Goal: Register for event/course

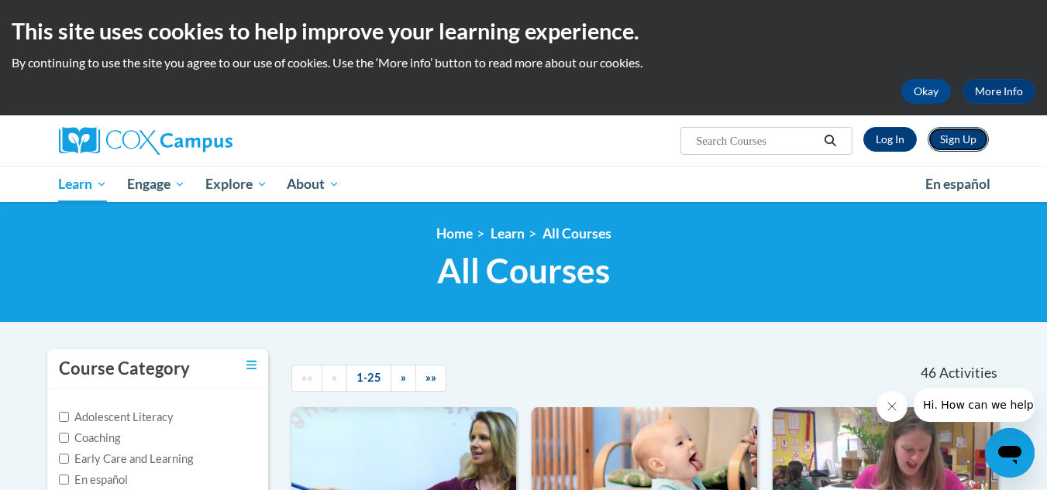
click at [964, 137] on link "Sign Up" at bounding box center [957, 139] width 61 height 25
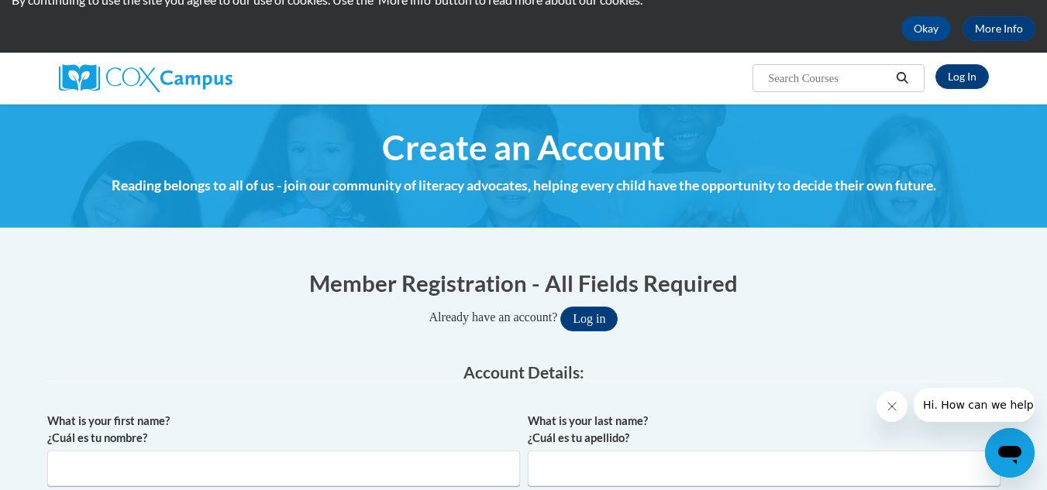
scroll to position [232, 0]
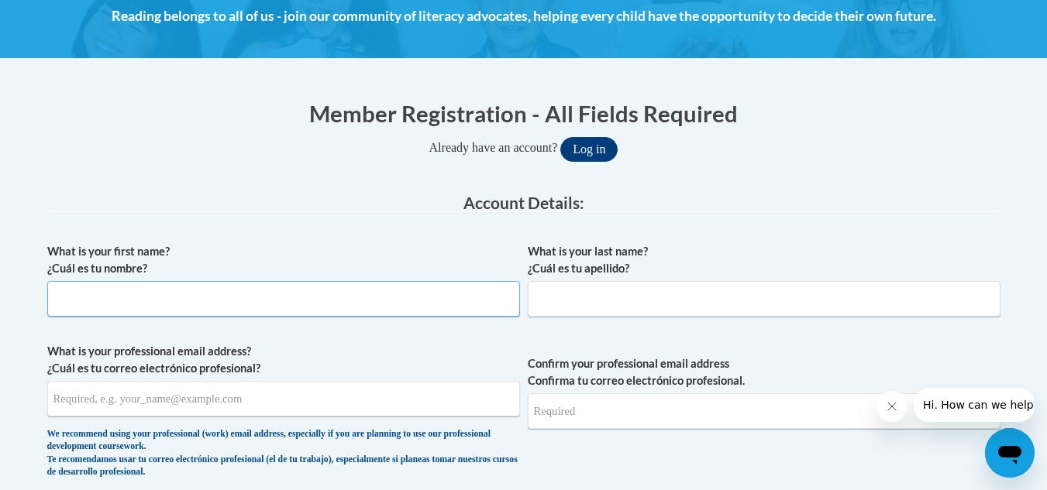
click at [161, 297] on input "What is your first name? ¿Cuál es tu nombre?" at bounding box center [283, 299] width 473 height 36
type input "Andrea"
type input "Randall"
type input "anrand123@gmail.com"
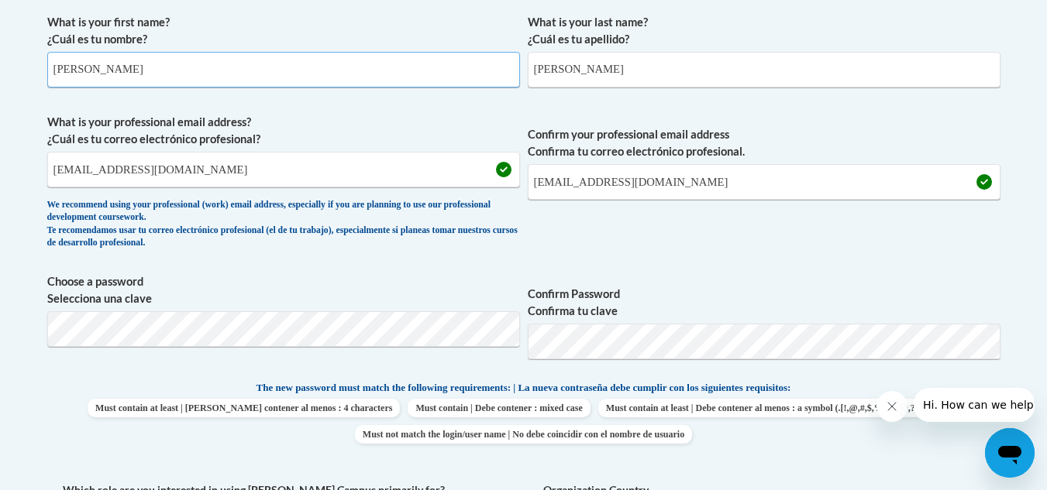
scroll to position [465, 0]
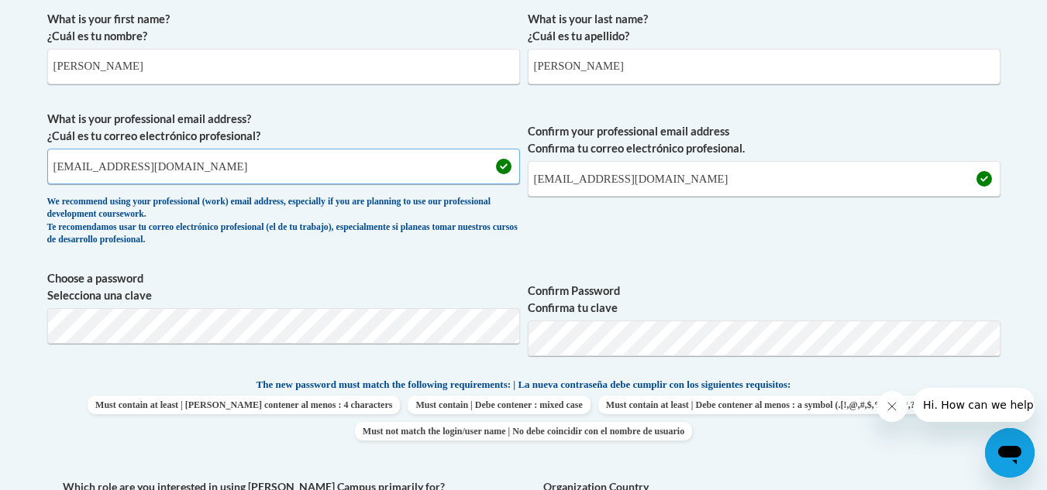
drag, startPoint x: 204, startPoint y: 172, endPoint x: 14, endPoint y: 184, distance: 190.1
click at [14, 184] on body "This site uses cookies to help improve your learning experience. By continuing …" at bounding box center [523, 480] width 1047 height 1891
type input "andrea.randall@mcssga.org"
click at [686, 215] on span "Confirm your professional email address Confirma tu correo electrónico profesio…" at bounding box center [764, 182] width 473 height 143
drag, startPoint x: 670, startPoint y: 177, endPoint x: 516, endPoint y: 186, distance: 154.4
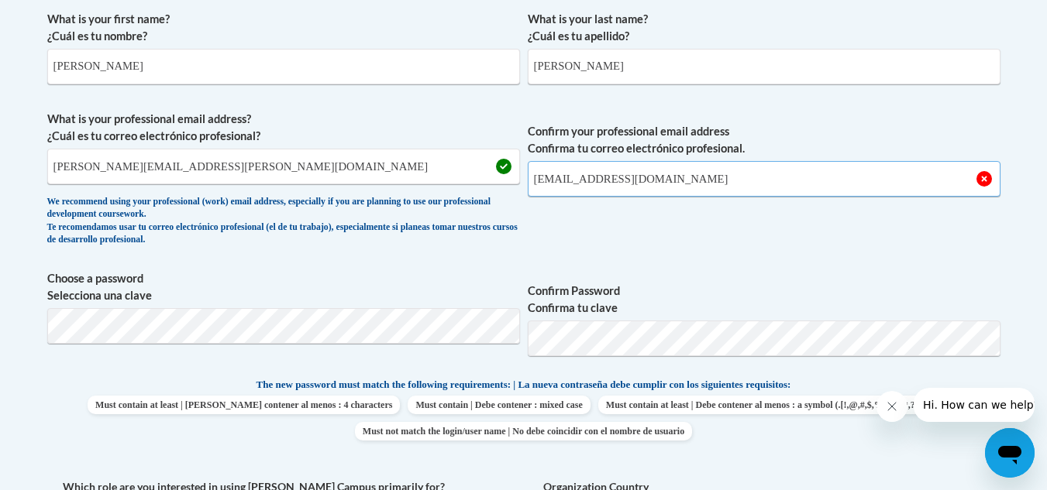
click at [516, 186] on span "What is your professional email address? ¿Cuál es tu correo electrónico profesi…" at bounding box center [523, 182] width 953 height 143
type input "andrea.randall@mcssga.org"
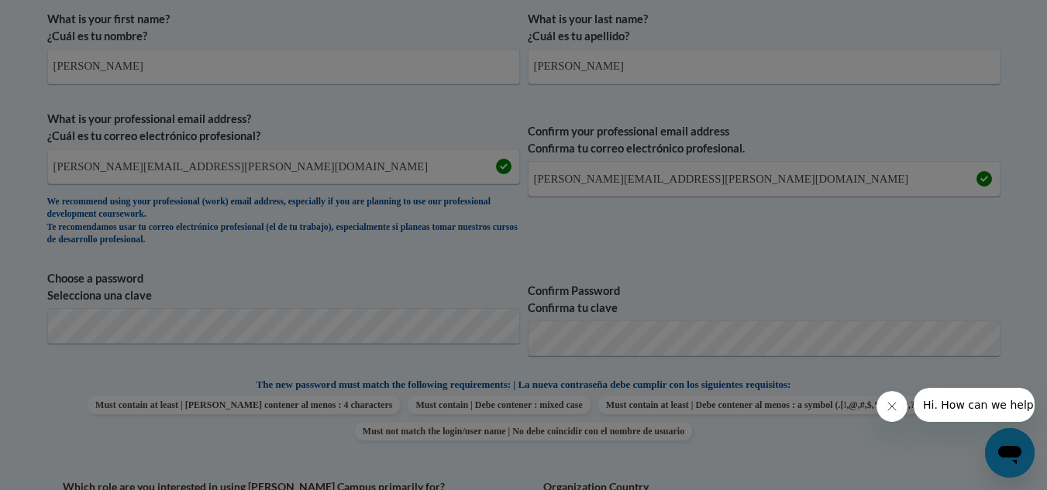
scroll to position [529, 0]
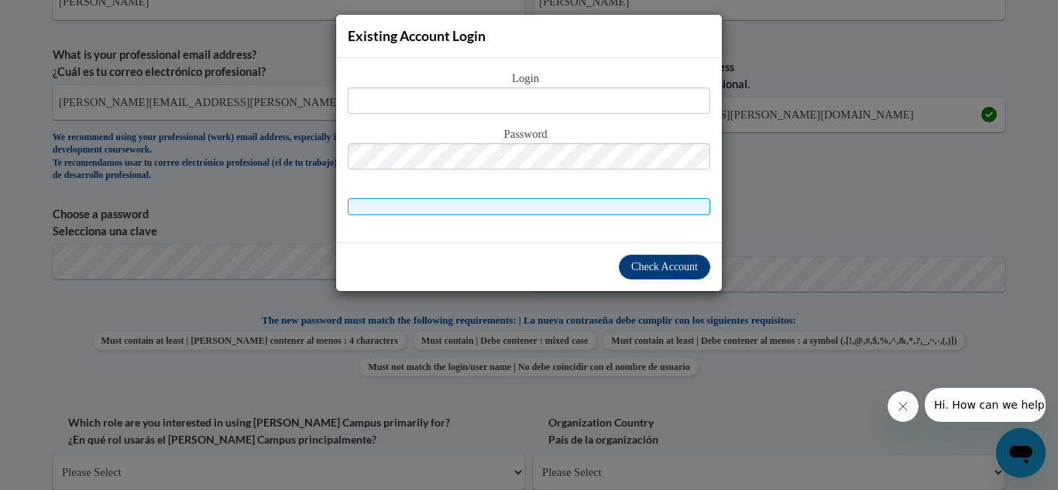
click at [759, 327] on div "Existing Account Login Login Password" at bounding box center [529, 245] width 1058 height 490
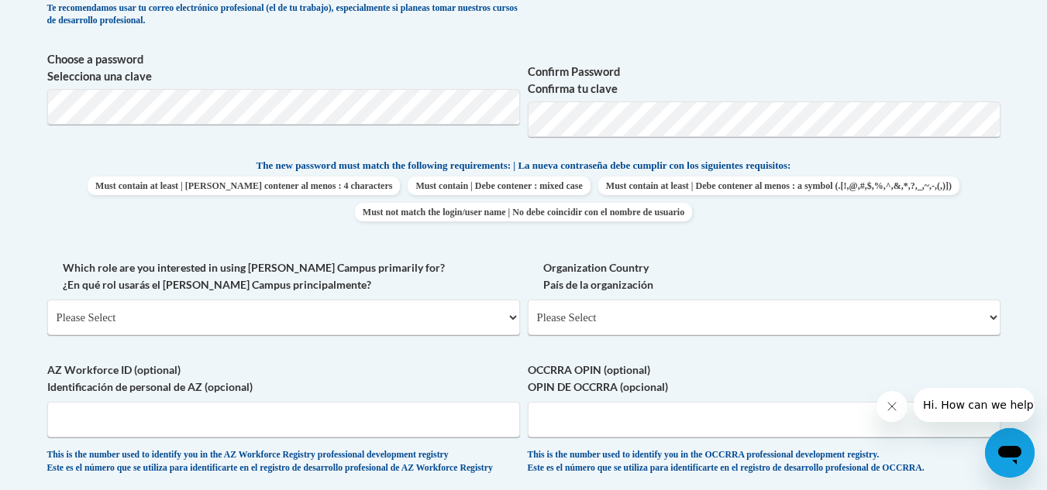
scroll to position [761, 0]
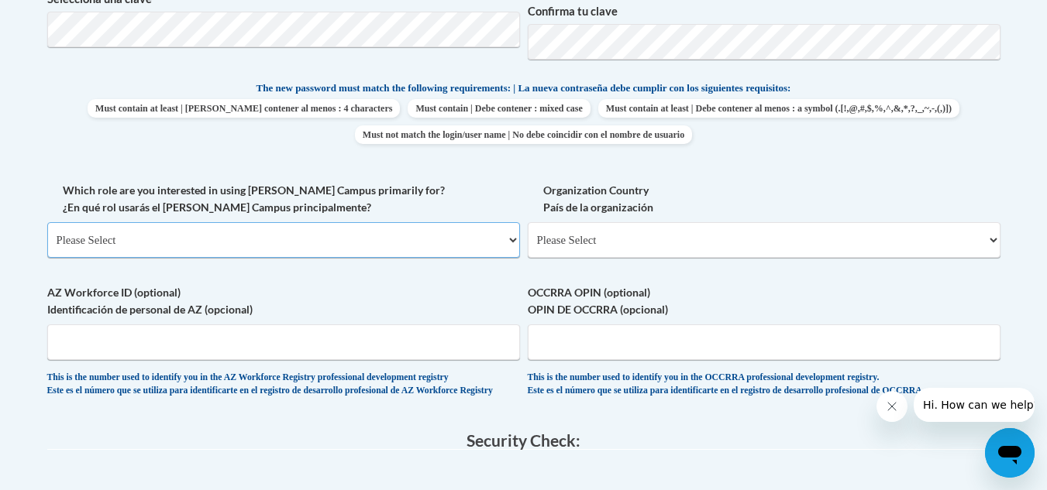
click at [510, 236] on select "Please Select College/University | Colegio/Universidad Community/Nonprofit Part…" at bounding box center [283, 240] width 473 height 36
select select "fbf2d438-af2f-41f8-98f1-81c410e29de3"
click at [47, 222] on select "Please Select College/University | Colegio/Universidad Community/Nonprofit Part…" at bounding box center [283, 240] width 473 height 36
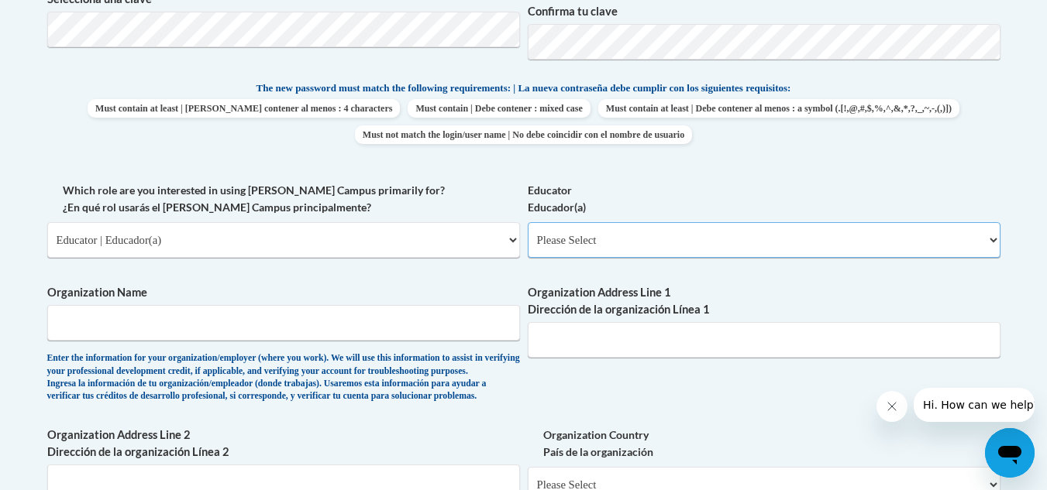
click at [673, 239] on select "Please Select Early Learning/Daycare Teacher/Family Home Care Provider | Maestr…" at bounding box center [764, 240] width 473 height 36
select select "8e40623d-54d0-45cd-9f92-5df65cd3f8cf"
click at [528, 222] on select "Please Select Early Learning/Daycare Teacher/Family Home Care Provider | Maestr…" at bounding box center [764, 240] width 473 height 36
click at [386, 335] on input "Organization Name" at bounding box center [283, 323] width 473 height 36
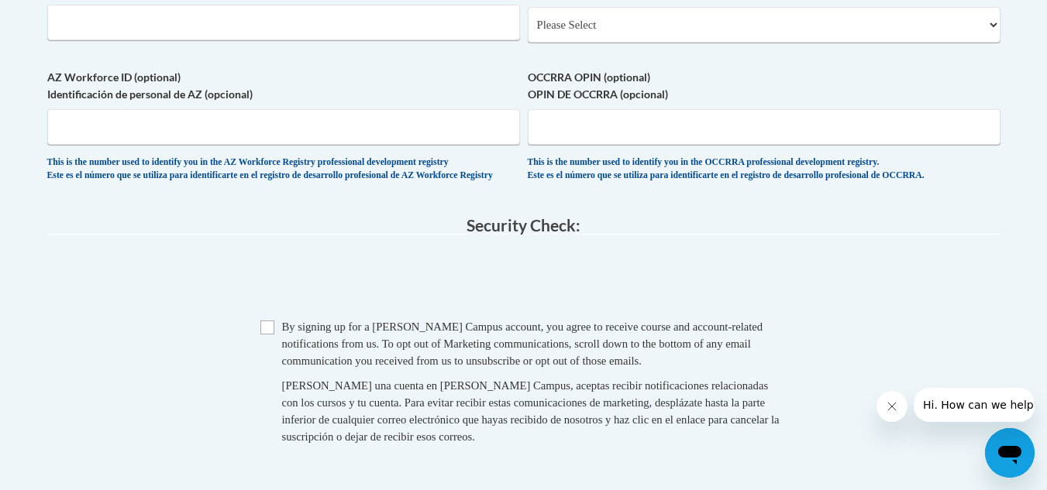
scroll to position [1226, 0]
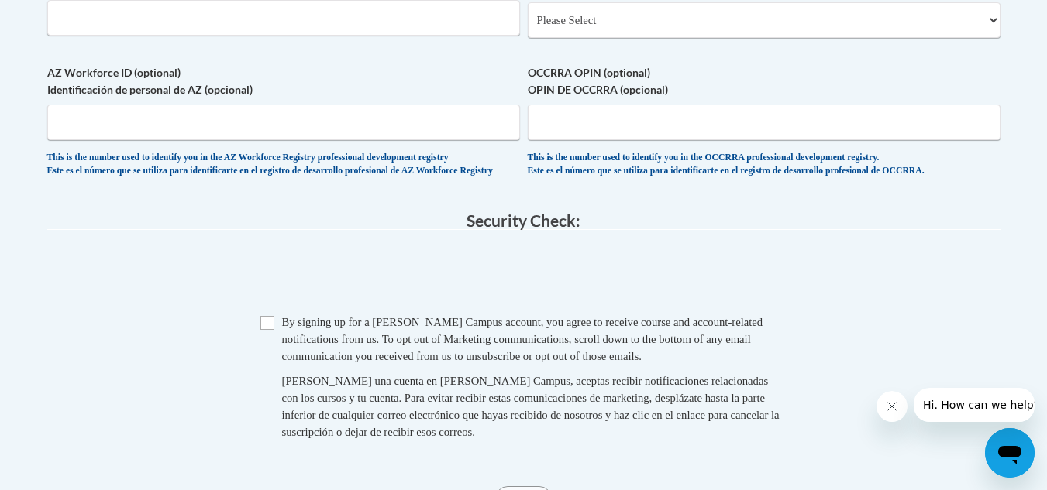
type input "Mountain View Elementarty"
click at [263, 330] on input "Checkbox" at bounding box center [267, 323] width 14 height 14
checkbox input "true"
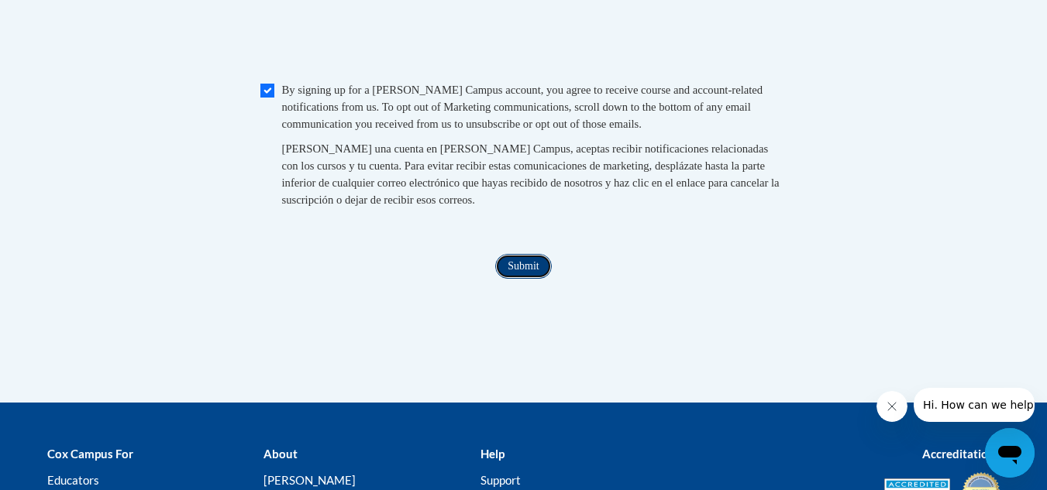
click at [548, 279] on input "Submit" at bounding box center [523, 266] width 56 height 25
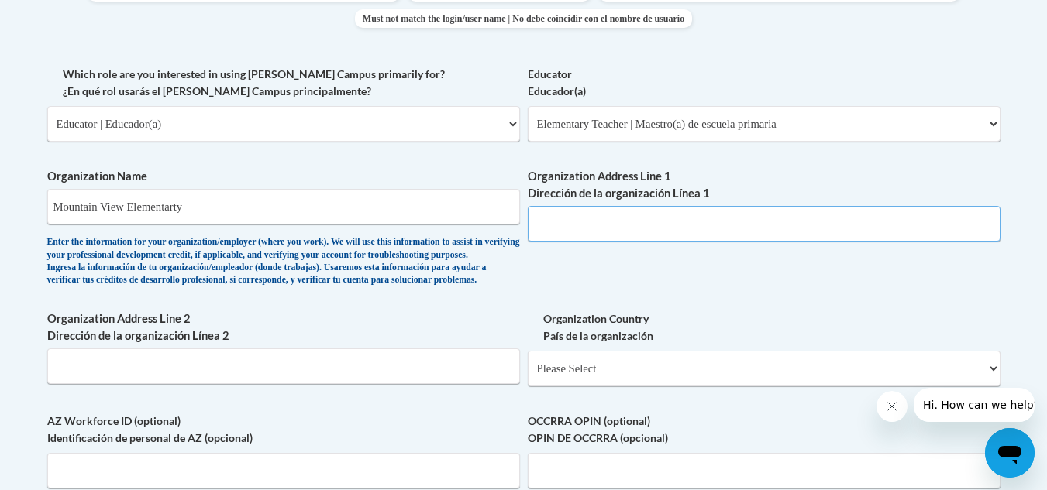
scroll to position [851, 0]
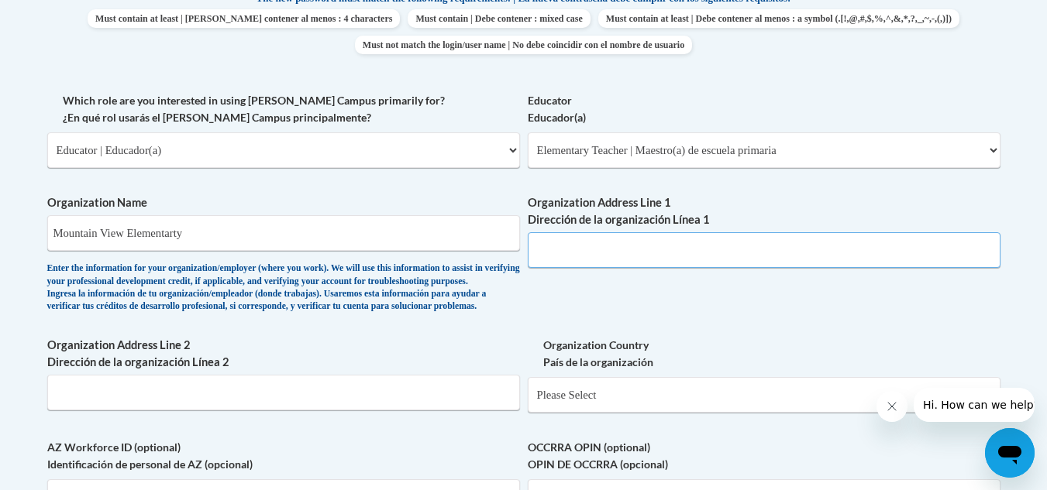
click at [603, 259] on input "Organization Address Line 1 Dirección de la organización Línea 1" at bounding box center [764, 250] width 473 height 36
paste input "2600 Judson Bulloch Road, Manchester, GA"
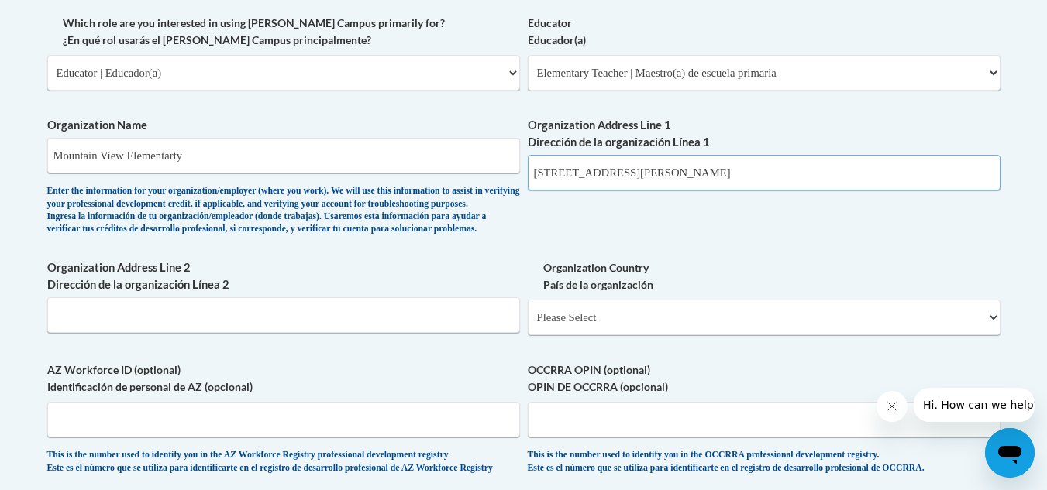
type input "2600 Judson Bulloch Road, Manchester, GA"
click at [754, 335] on select "Please Select United States | Estados Unidos Outside of the United States | Fue…" at bounding box center [764, 318] width 473 height 36
select select "ad49bcad-a171-4b2e-b99c-48b446064914"
click at [528, 325] on select "Please Select United States | Estados Unidos Outside of the United States | Fue…" at bounding box center [764, 318] width 473 height 36
select select
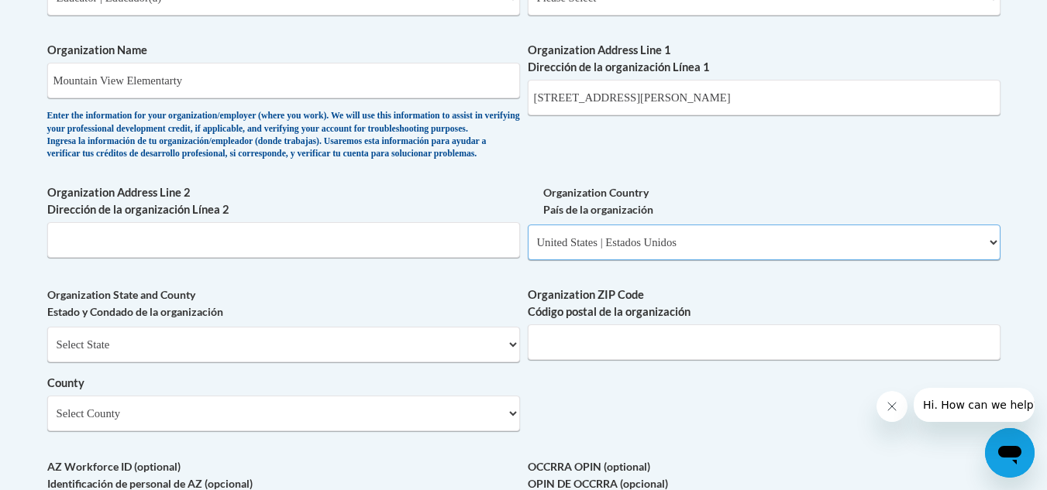
scroll to position [1006, 0]
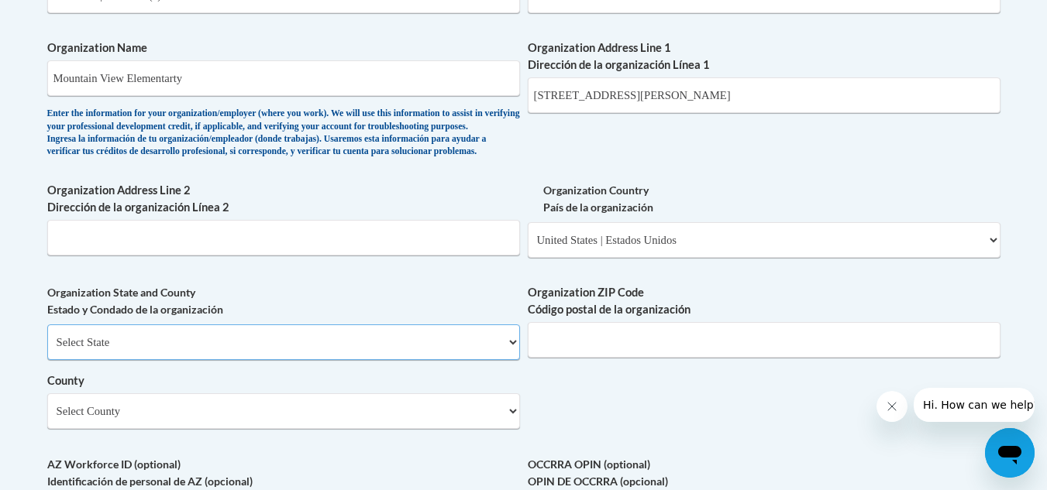
click at [511, 360] on select "Select State Alabama Alaska Arizona Arkansas California Colorado Connecticut De…" at bounding box center [283, 343] width 473 height 36
select select "Georgia"
click at [47, 350] on select "Select State Alabama Alaska Arizona Arkansas California Colorado Connecticut De…" at bounding box center [283, 343] width 473 height 36
click at [689, 358] on input "Organization ZIP Code Código postal de la organización" at bounding box center [764, 340] width 473 height 36
click at [693, 358] on input "Organization ZIP Code Código postal de la organización" at bounding box center [764, 340] width 473 height 36
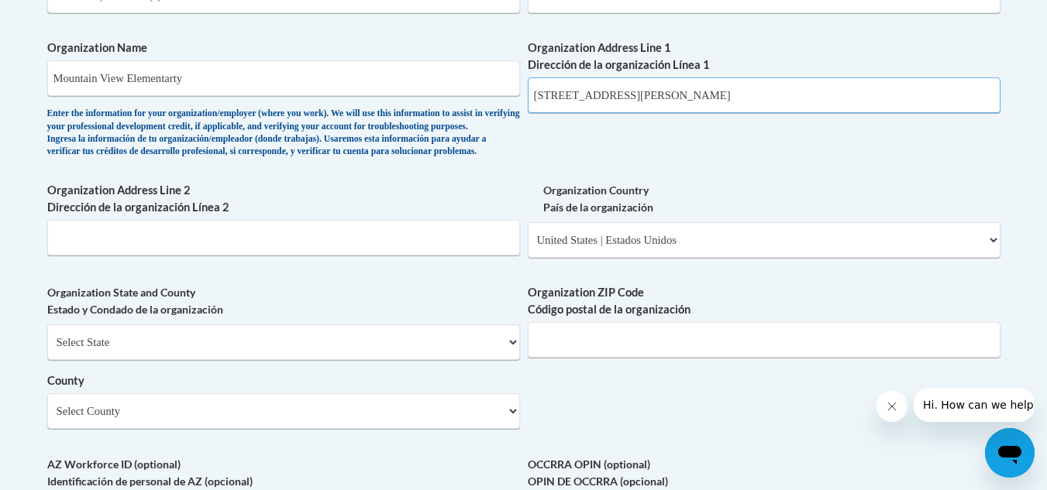
drag, startPoint x: 788, startPoint y: 90, endPoint x: 684, endPoint y: 101, distance: 104.4
click at [509, 98] on div "What is your first name? ¿Cuál es tu nombre? Andrea What is your last name? ¿Cu…" at bounding box center [523, 23] width 953 height 1123
click at [697, 101] on input "2600 Judson Bulloch Road, Manchester, GA" at bounding box center [764, 95] width 473 height 36
drag, startPoint x: 762, startPoint y: 97, endPoint x: 666, endPoint y: 102, distance: 96.2
click at [666, 102] on input "2600 Judson Bulloch Road, Manchester, GA" at bounding box center [764, 95] width 473 height 36
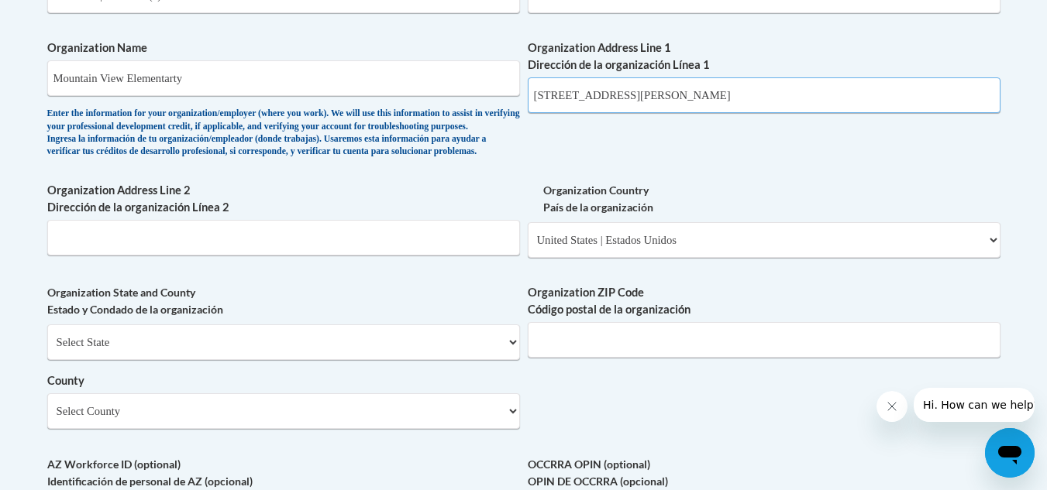
type input "2600 Judson Bulloch Road"
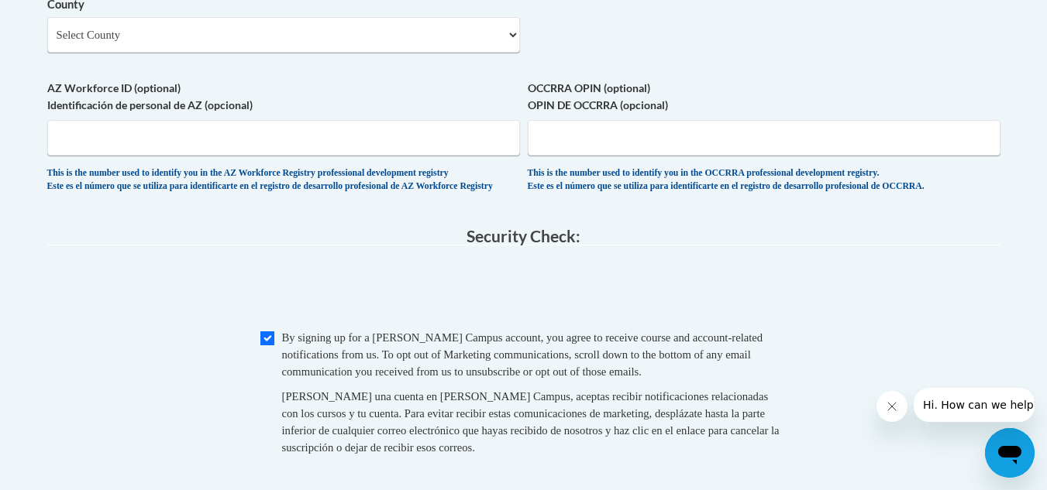
scroll to position [1163, 0]
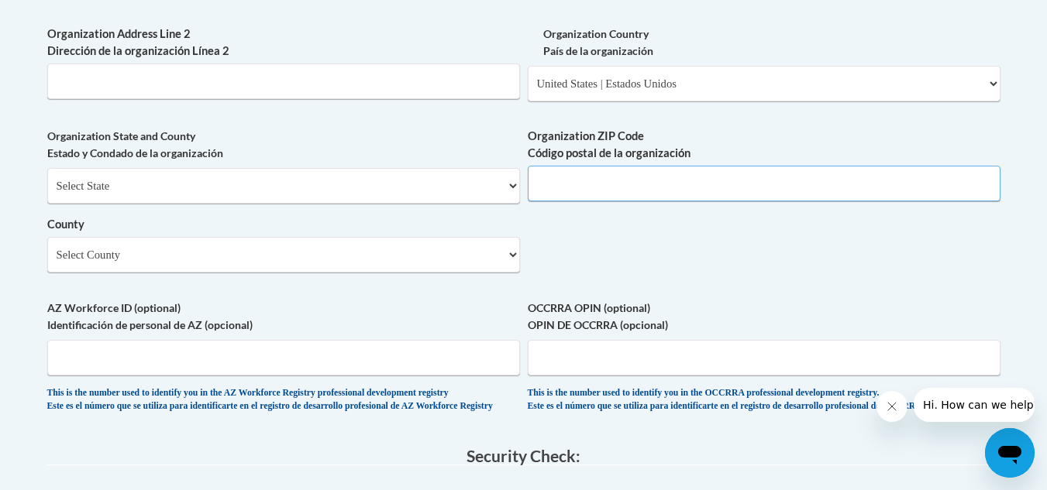
click at [607, 201] on input "Organization ZIP Code Código postal de la organización" at bounding box center [764, 184] width 473 height 36
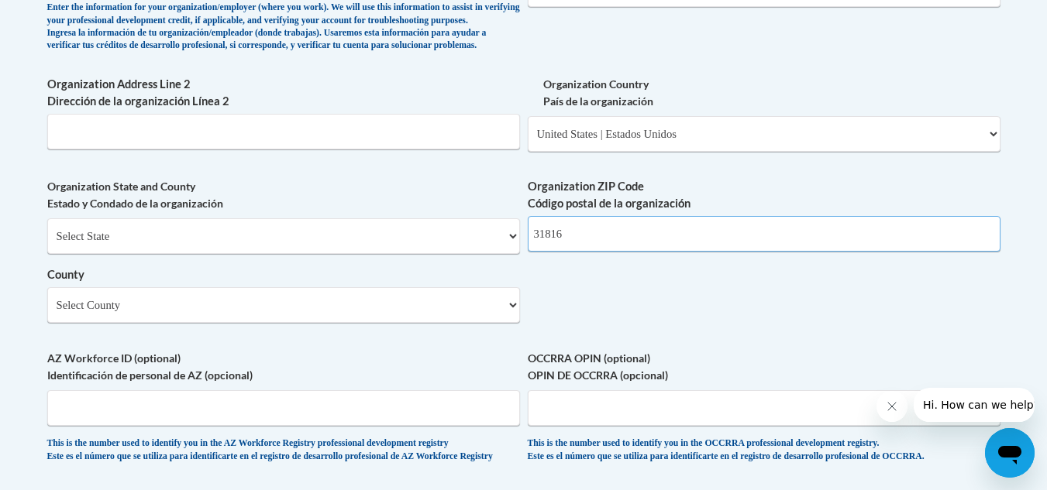
scroll to position [1085, 0]
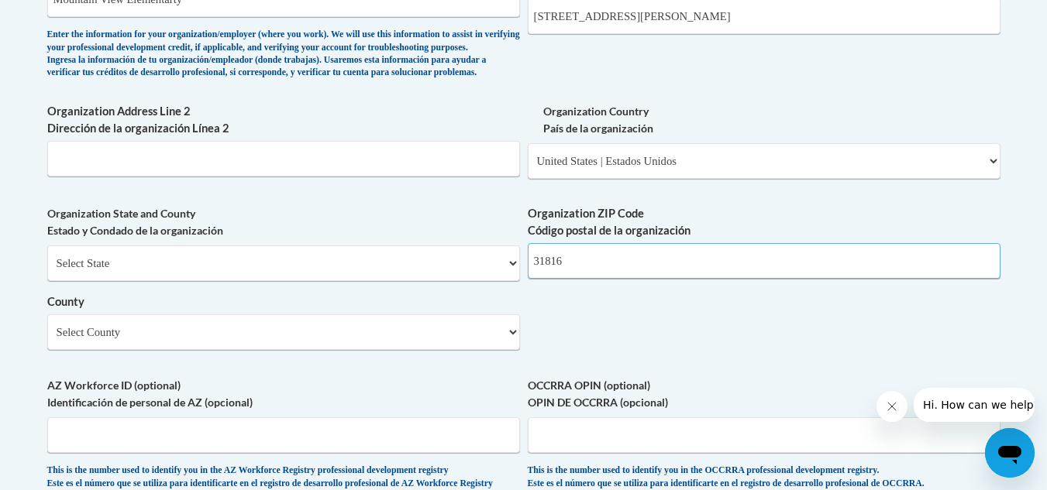
type input "31816"
click at [512, 350] on select "Select County Appling Atkinson Bacon Baker Baldwin Banks Barrow Bartow Ben Hill…" at bounding box center [283, 333] width 473 height 36
select select "Meriwether"
click at [47, 340] on select "Select County Appling Atkinson Bacon Baker Baldwin Banks Barrow Bartow Ben Hill…" at bounding box center [283, 333] width 473 height 36
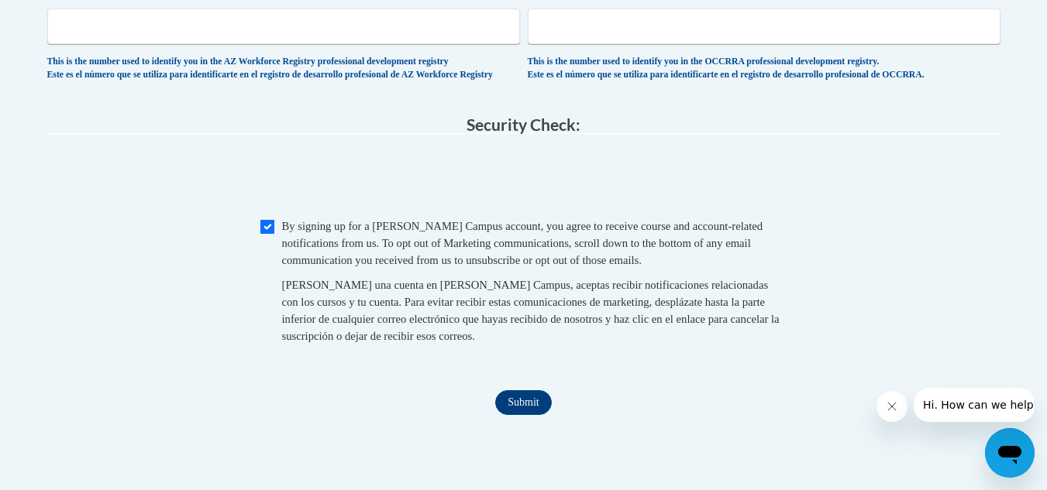
scroll to position [1550, 0]
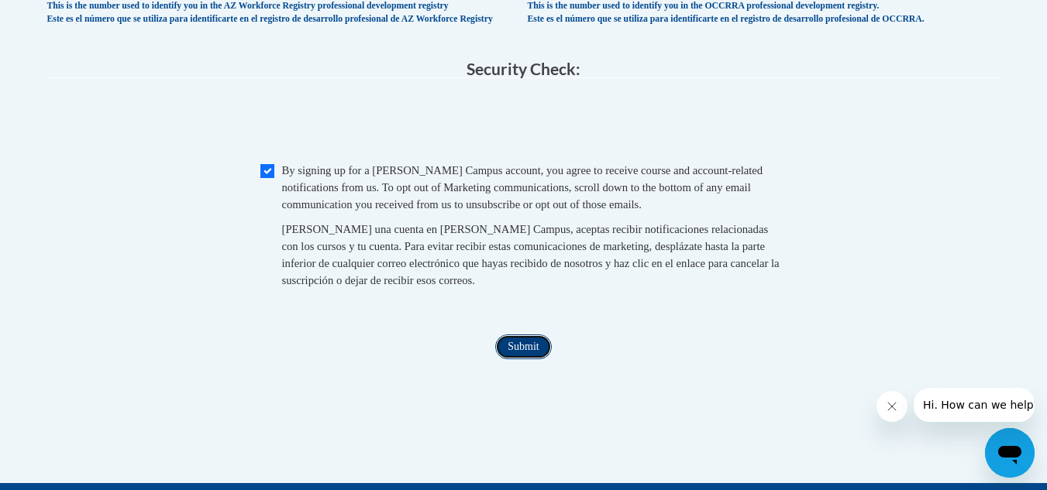
click at [531, 359] on input "Submit" at bounding box center [523, 347] width 56 height 25
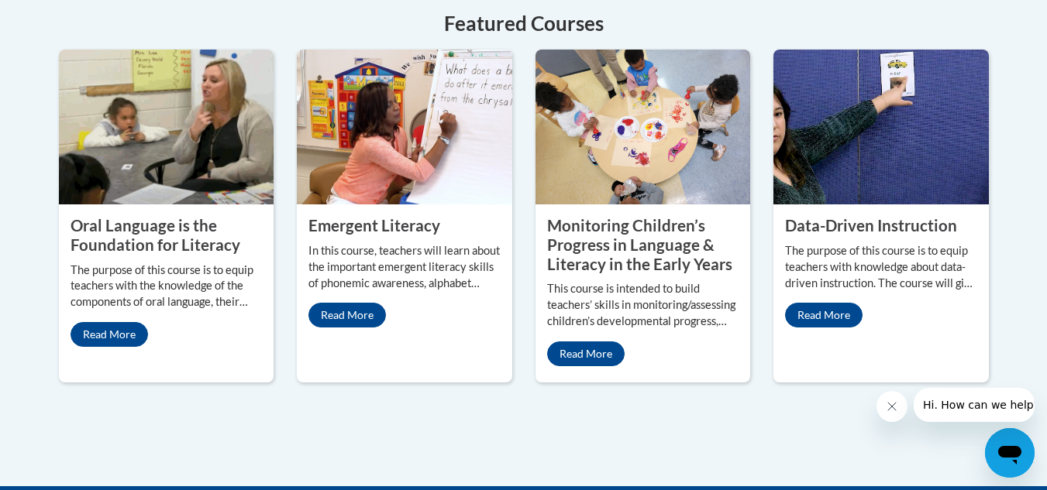
scroll to position [1394, 0]
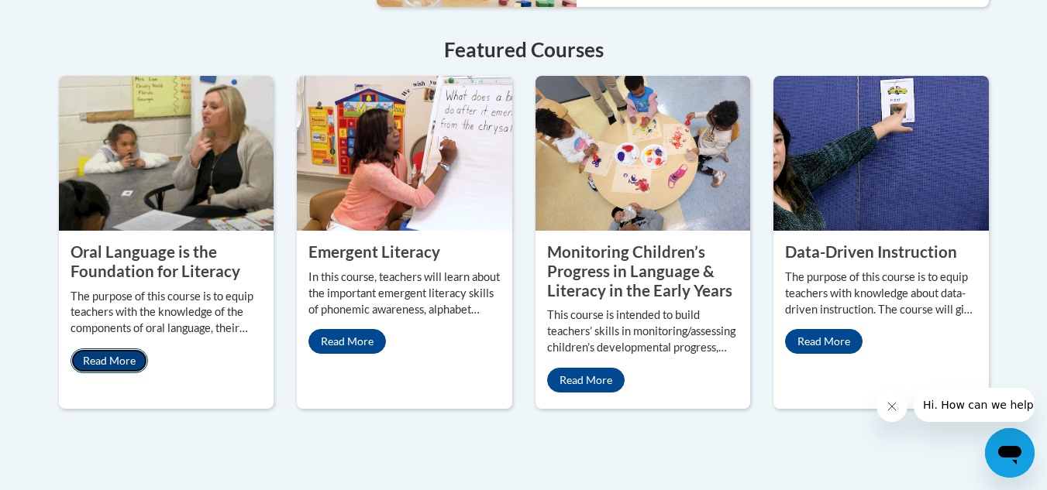
click at [125, 349] on link "Read More" at bounding box center [108, 361] width 77 height 25
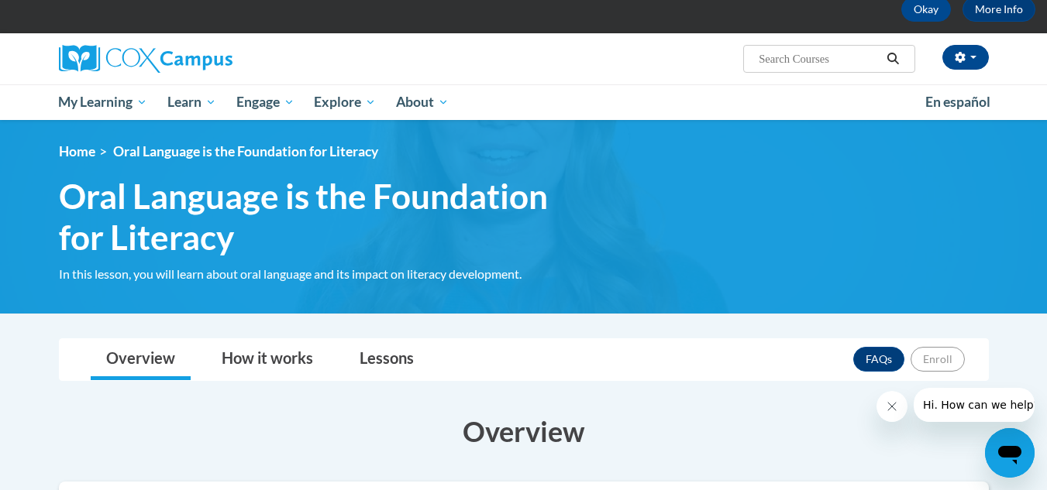
scroll to position [155, 0]
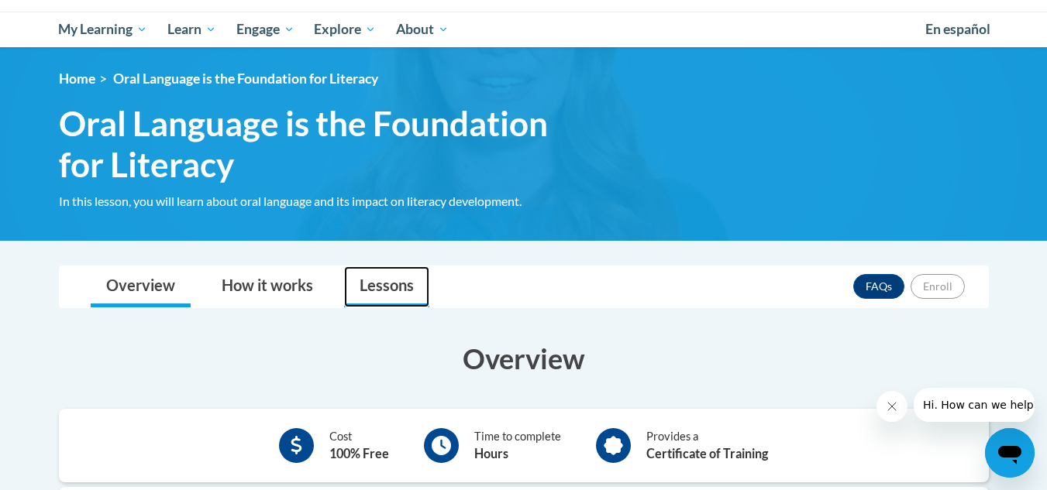
click at [399, 284] on link "Lessons" at bounding box center [386, 286] width 85 height 41
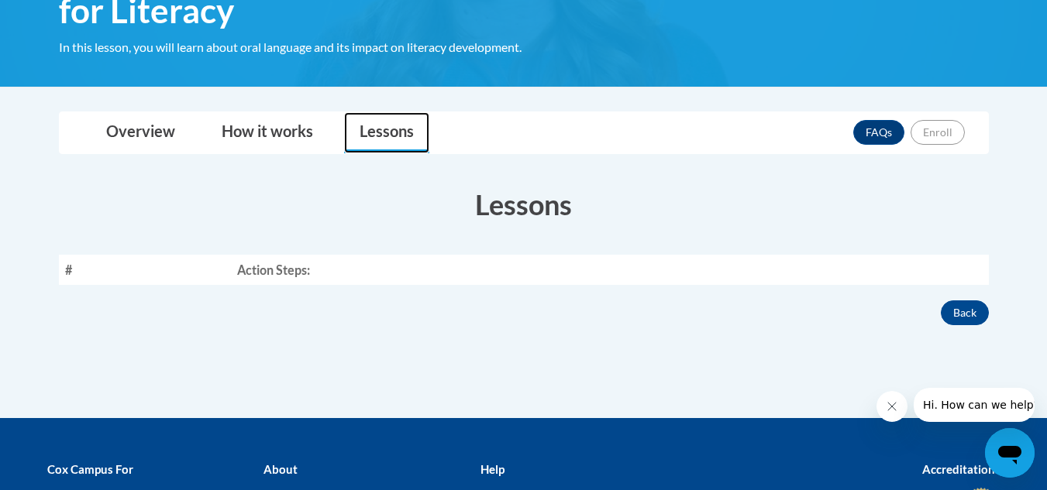
scroll to position [310, 0]
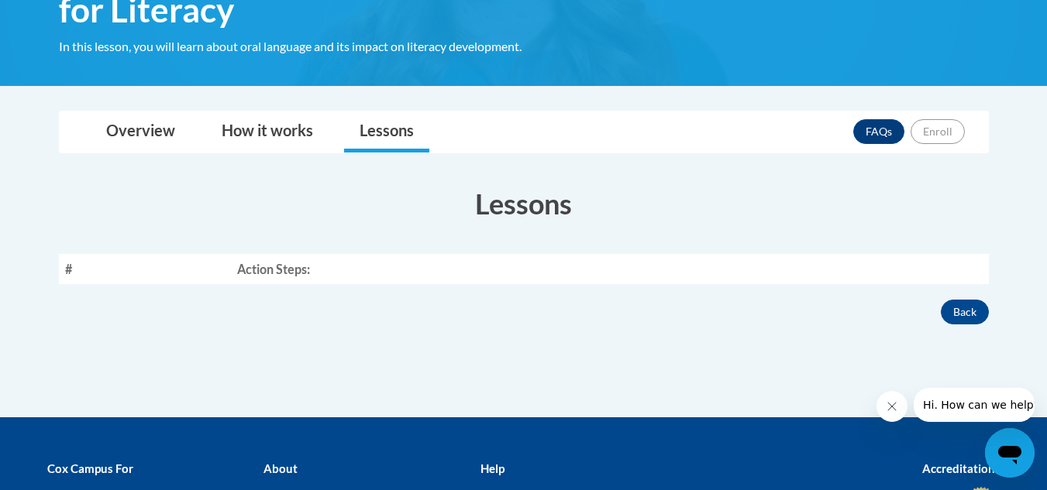
click at [305, 270] on th "Action Steps:" at bounding box center [610, 269] width 758 height 30
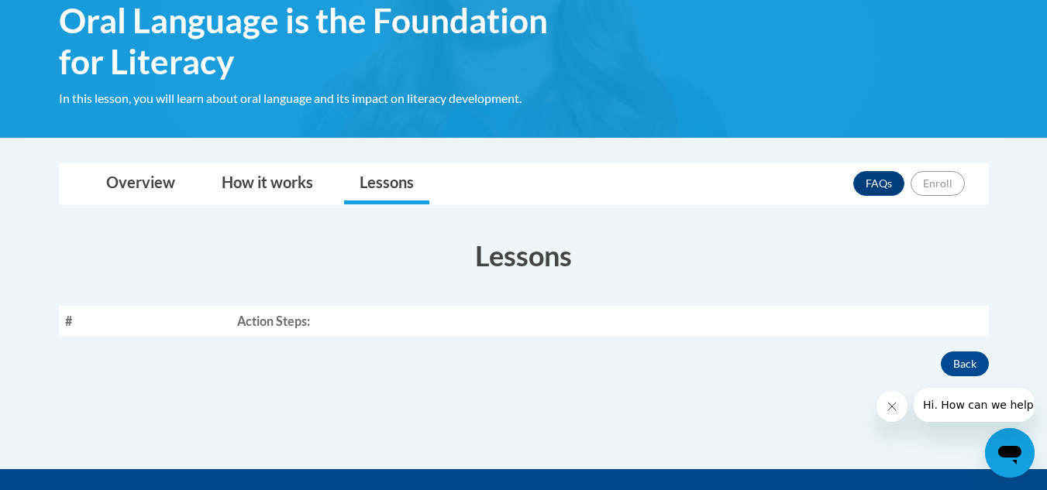
scroll to position [155, 0]
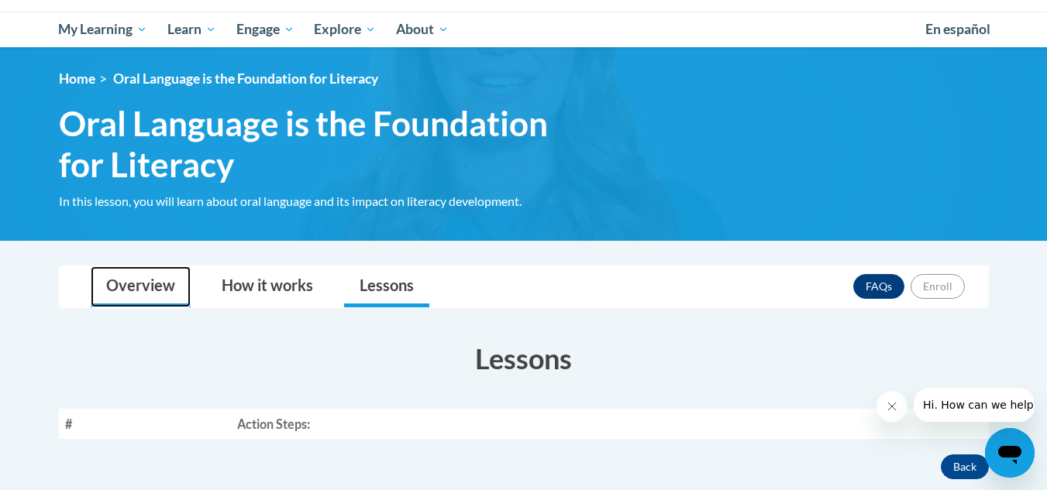
click at [153, 287] on link "Overview" at bounding box center [141, 286] width 100 height 41
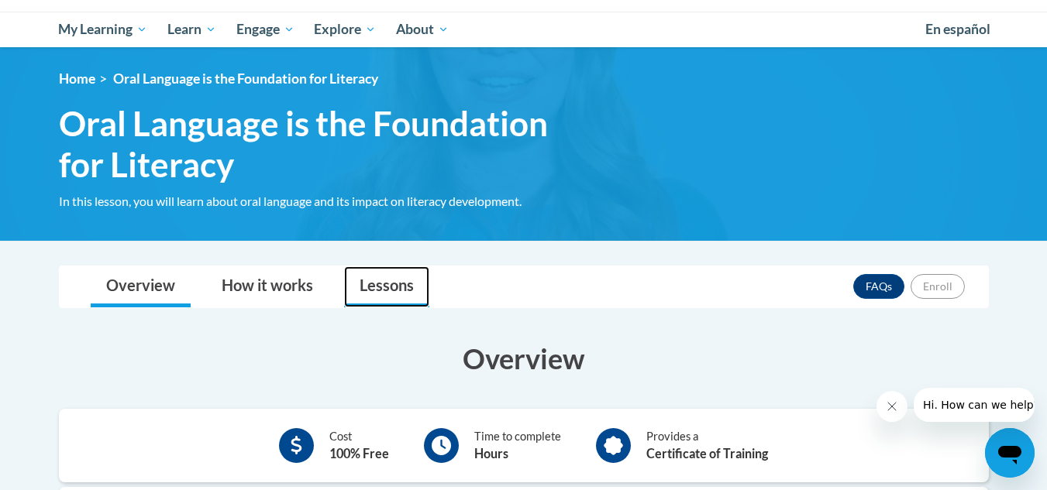
click at [366, 282] on link "Lessons" at bounding box center [386, 286] width 85 height 41
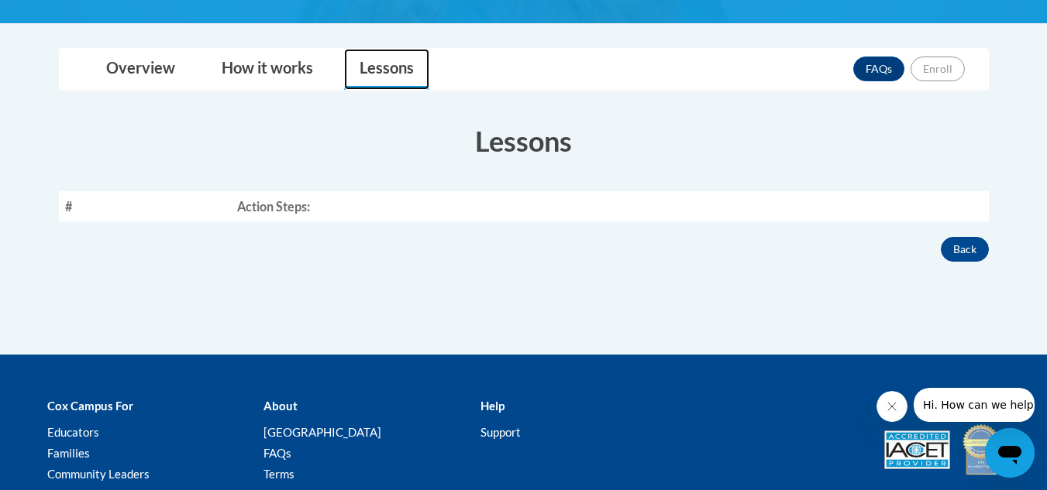
scroll to position [387, 0]
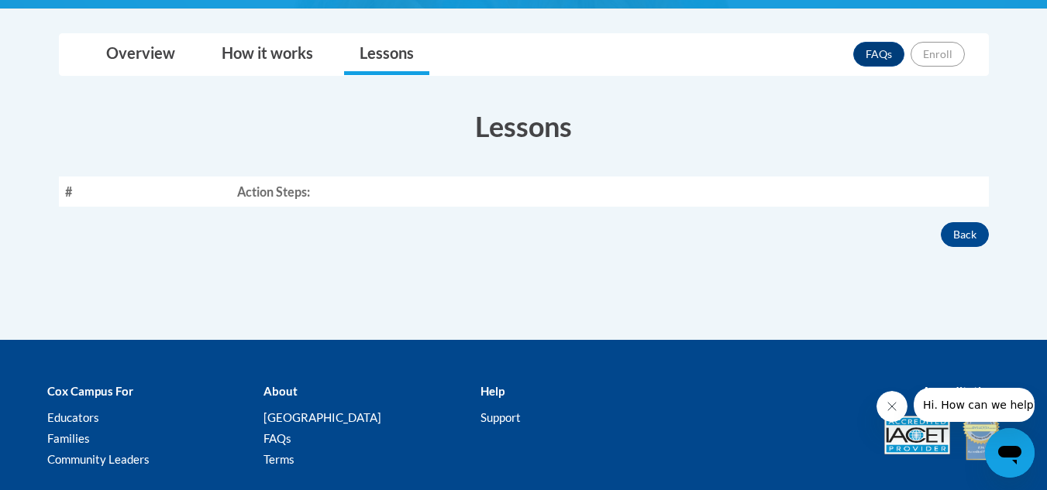
click at [41, 189] on div "× Close Course Enrollment Please select... × Close × #" at bounding box center [524, 187] width 976 height 308
click at [50, 190] on section "Lessons # Action Steps:" at bounding box center [523, 157] width 953 height 100
click at [207, 177] on th "#" at bounding box center [145, 192] width 172 height 30
click at [315, 191] on th "Action Steps:" at bounding box center [610, 192] width 758 height 30
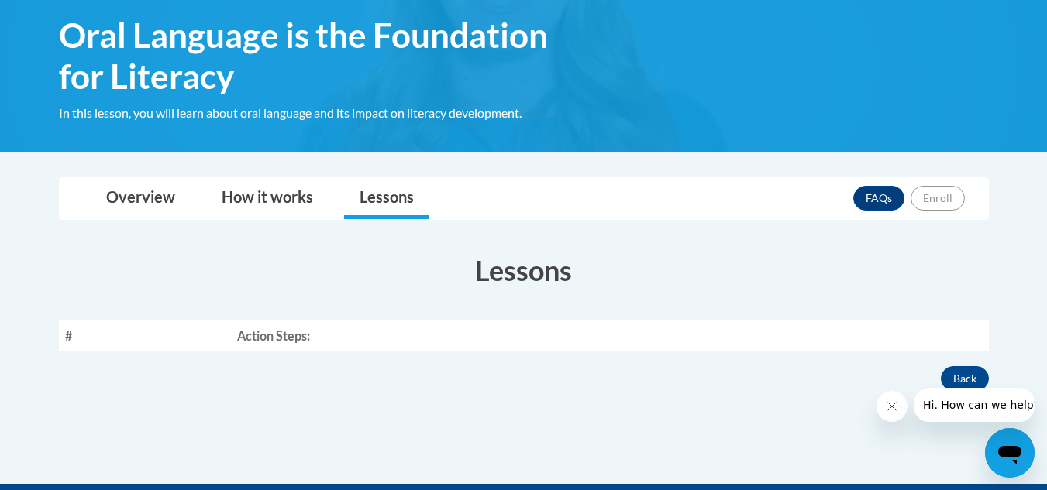
scroll to position [155, 0]
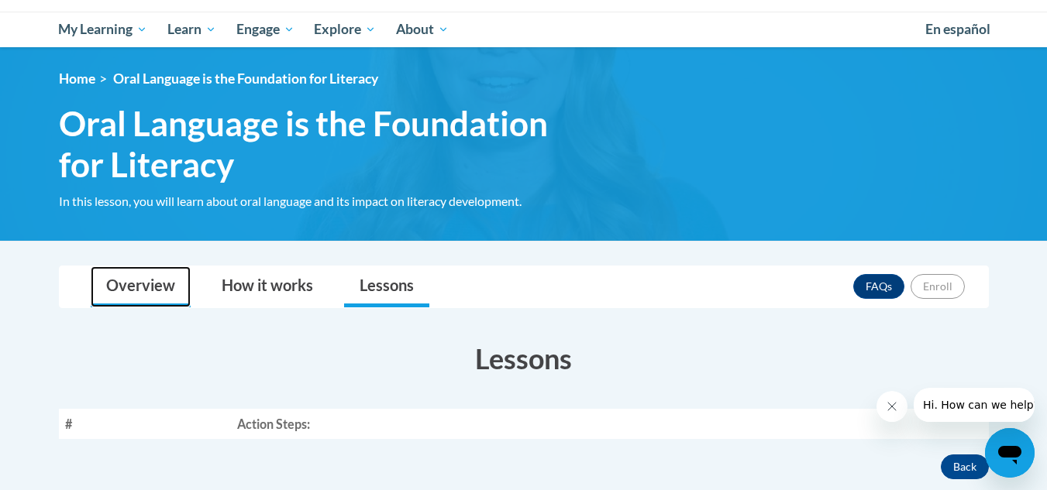
click at [144, 277] on link "Overview" at bounding box center [141, 286] width 100 height 41
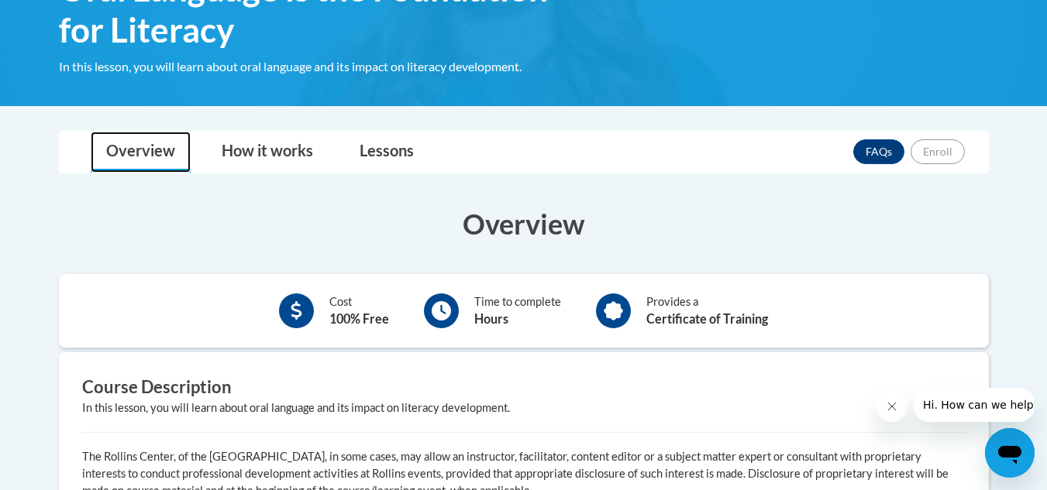
scroll to position [201, 0]
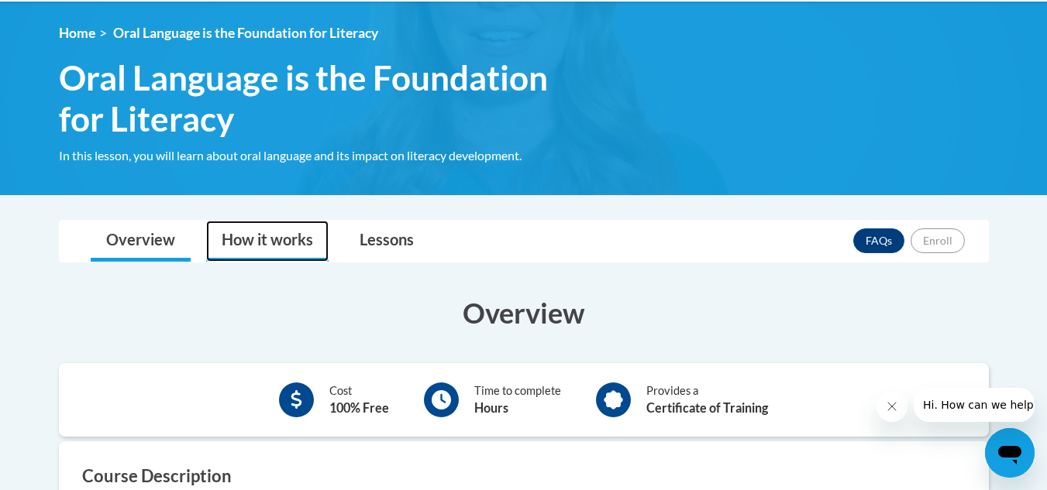
click at [246, 241] on link "How it works" at bounding box center [267, 241] width 122 height 41
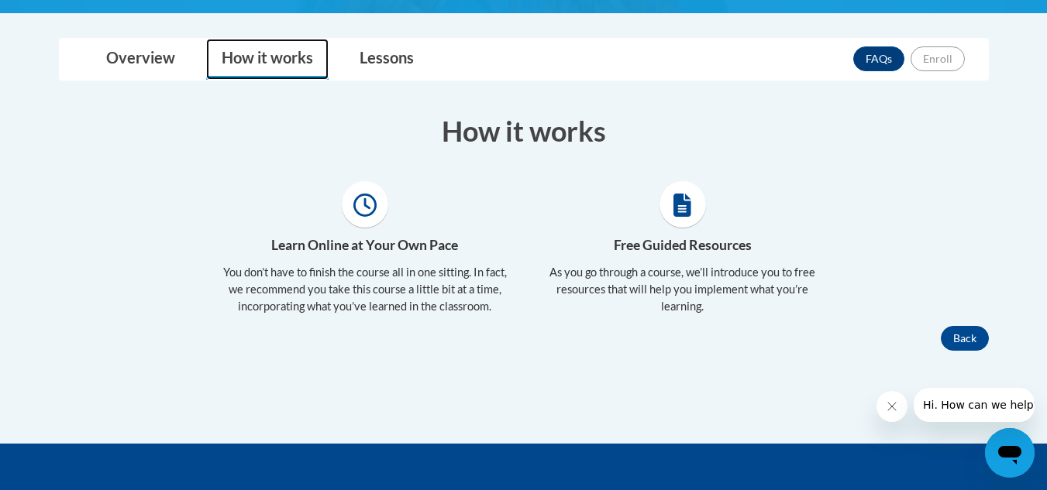
scroll to position [356, 0]
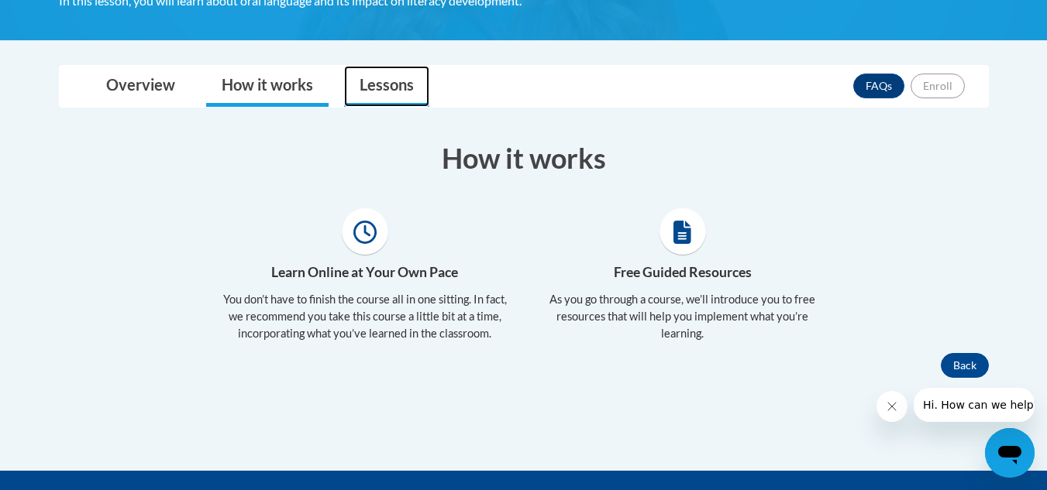
click at [393, 85] on link "Lessons" at bounding box center [386, 86] width 85 height 41
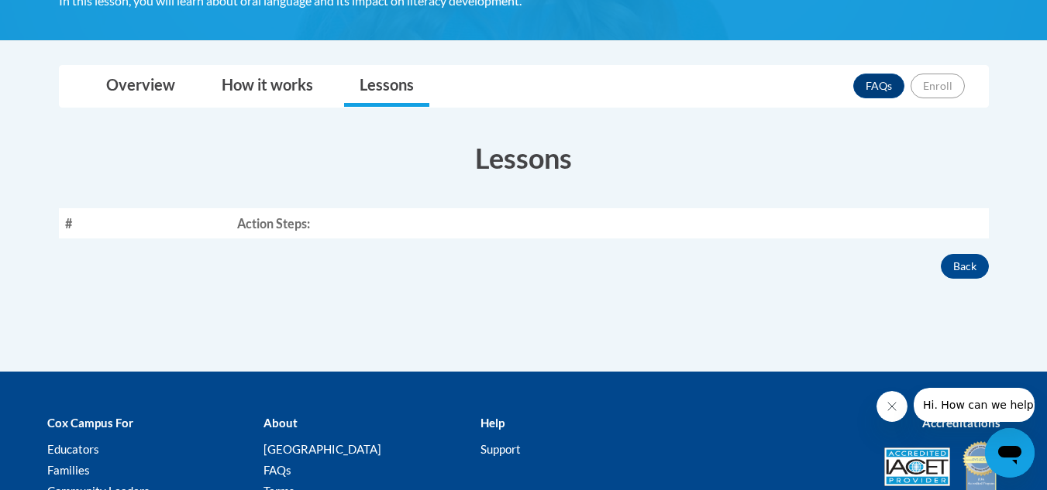
click at [94, 226] on th "#" at bounding box center [145, 223] width 172 height 30
click at [264, 229] on th "Action Steps:" at bounding box center [610, 223] width 758 height 30
click at [349, 235] on th "Action Steps:" at bounding box center [610, 223] width 758 height 30
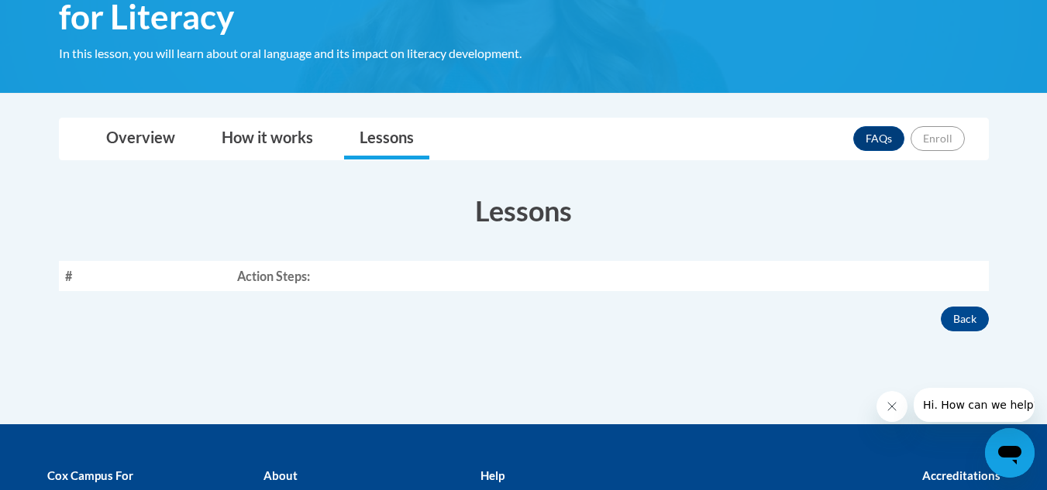
scroll to position [278, 0]
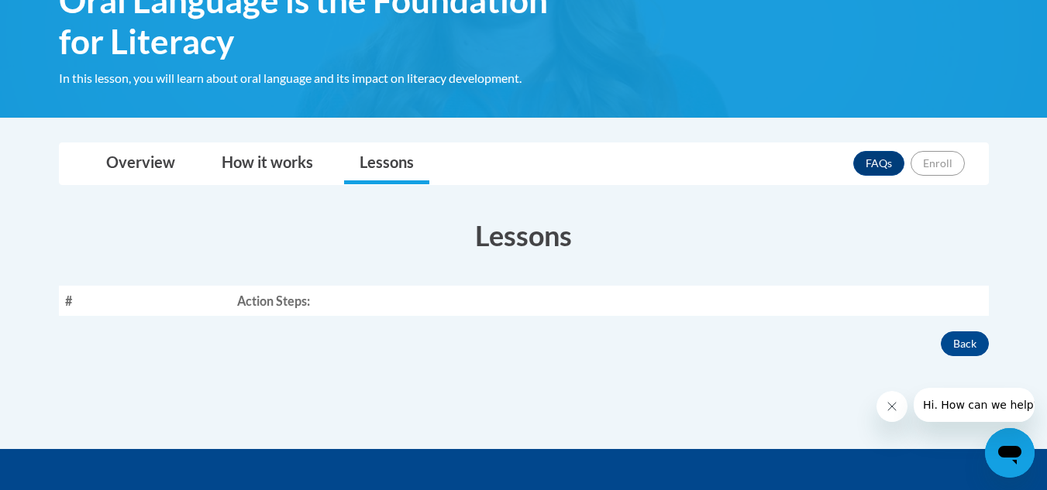
click at [969, 159] on div "Overview How it works Lessons FAQs Enroll" at bounding box center [523, 163] width 905 height 41
click at [140, 156] on link "Overview" at bounding box center [141, 163] width 100 height 41
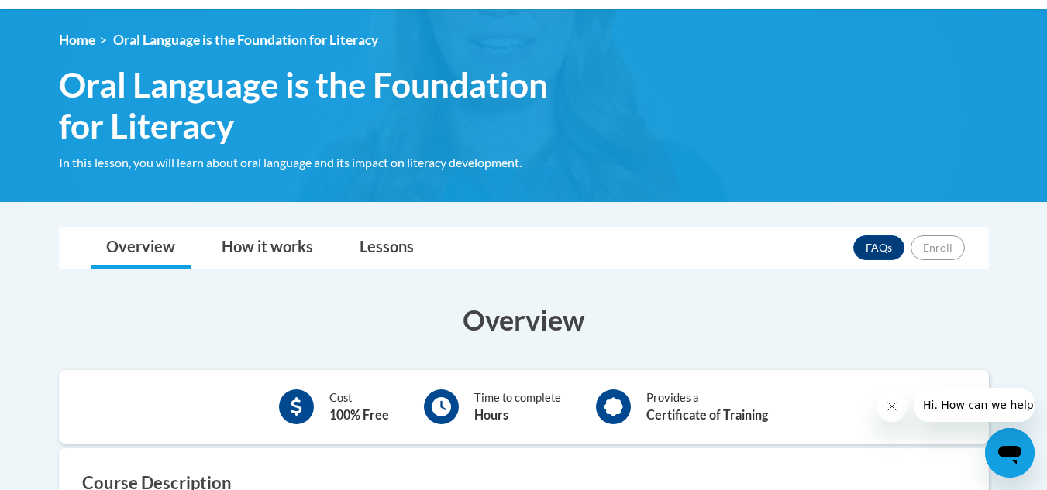
scroll to position [155, 0]
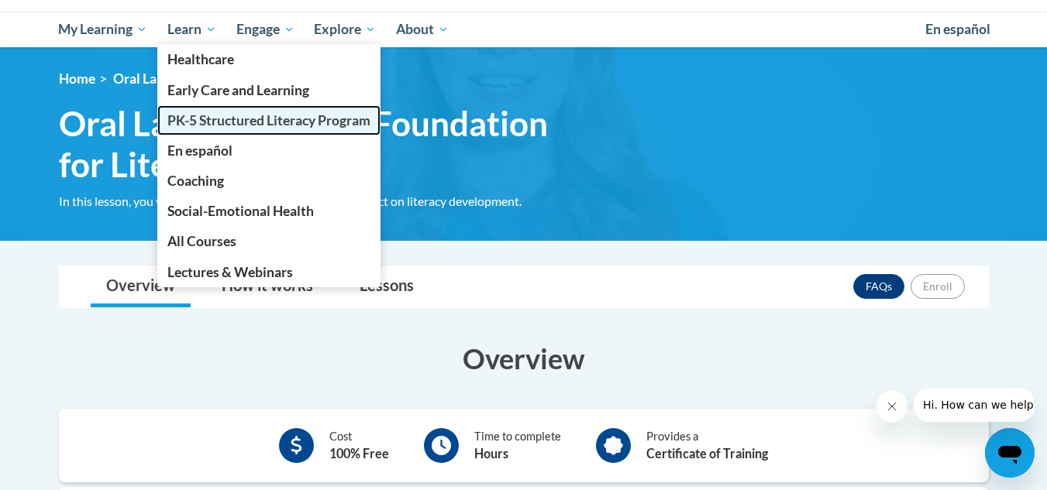
click at [206, 121] on span "PK-5 Structured Literacy Program" at bounding box center [268, 120] width 203 height 16
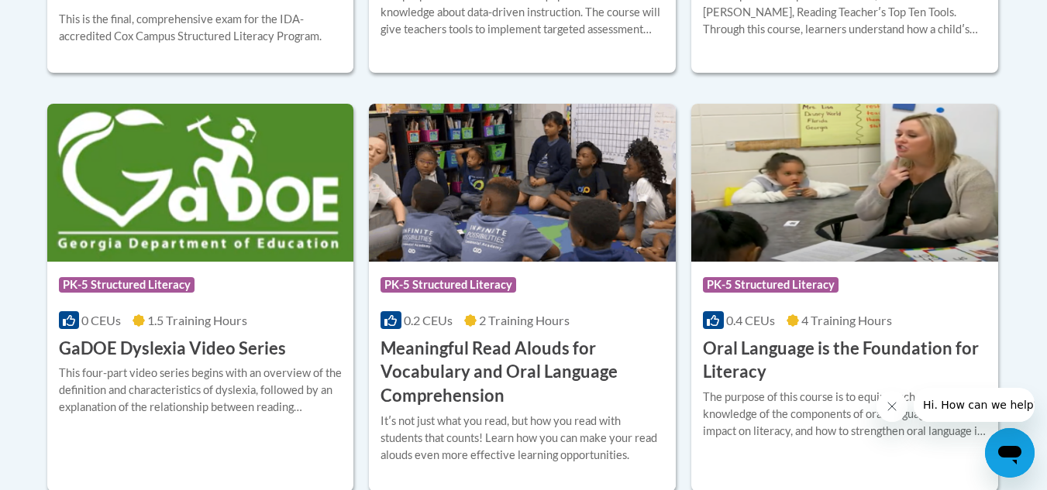
scroll to position [1007, 0]
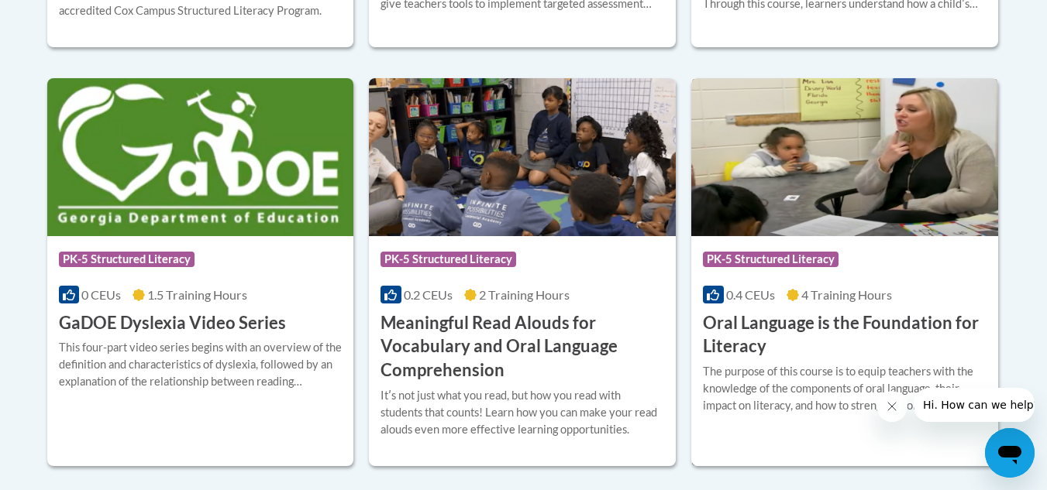
click at [777, 325] on h3 "Oral Language is the Foundation for Literacy" at bounding box center [845, 335] width 284 height 48
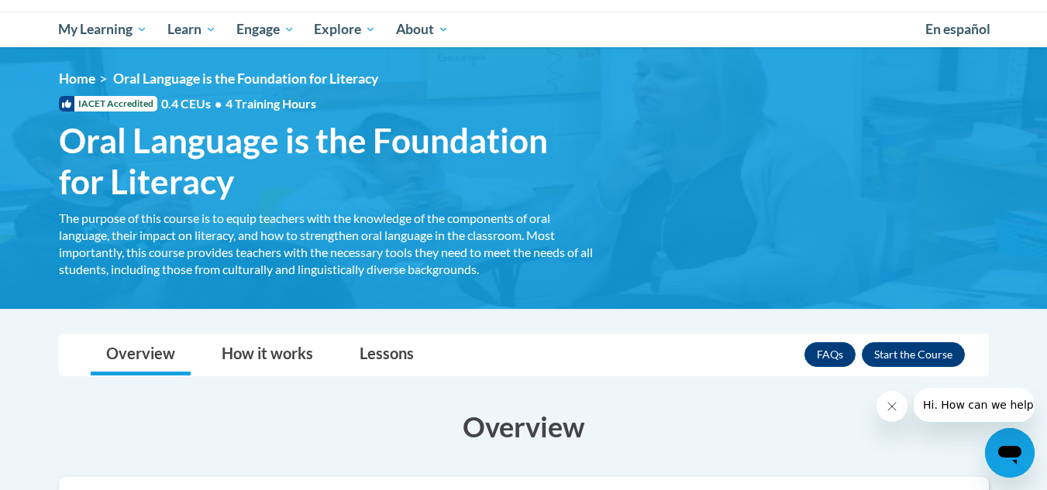
scroll to position [232, 0]
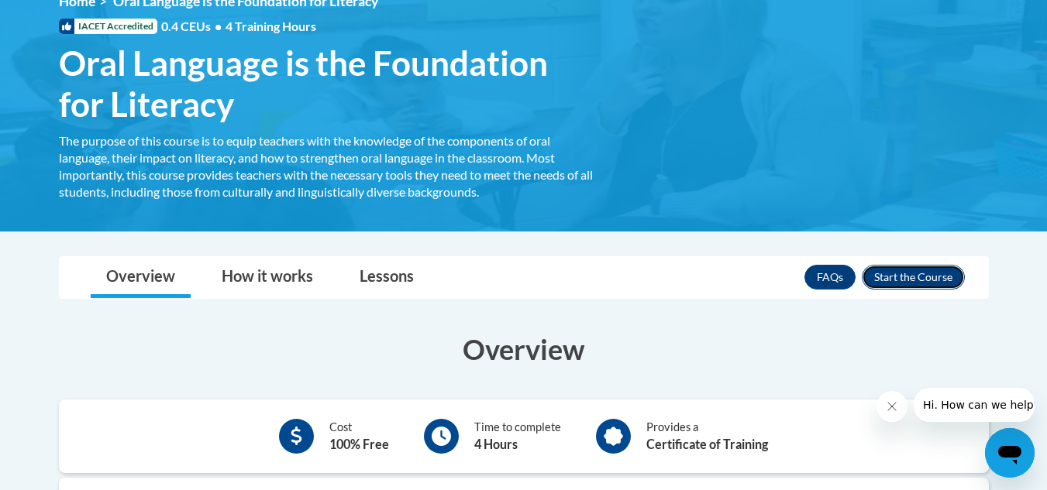
click at [900, 273] on button "Enroll" at bounding box center [912, 277] width 103 height 25
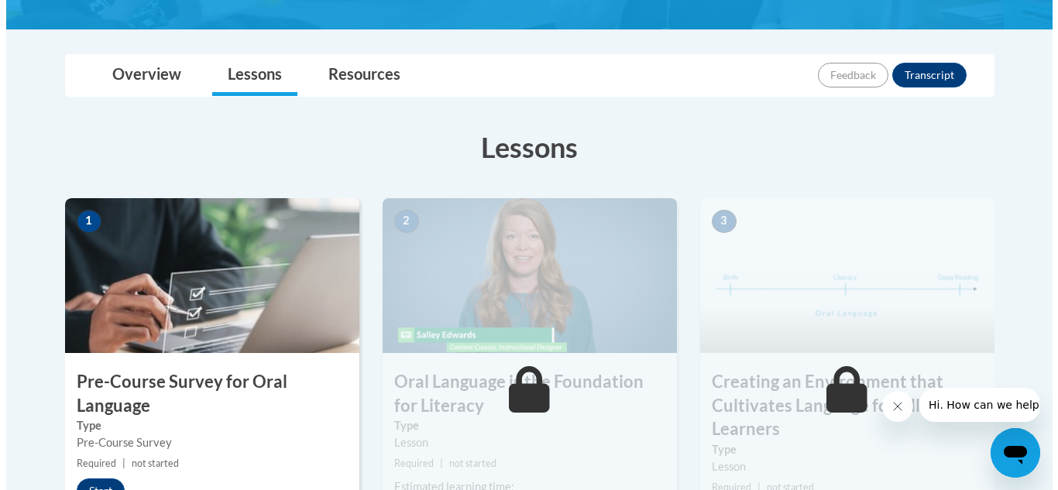
scroll to position [465, 0]
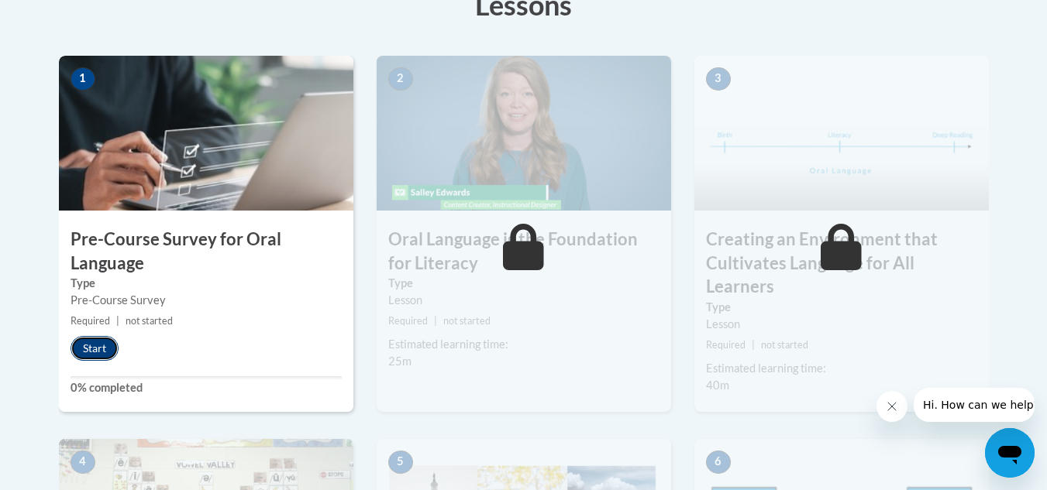
click at [92, 348] on button "Start" at bounding box center [94, 348] width 48 height 25
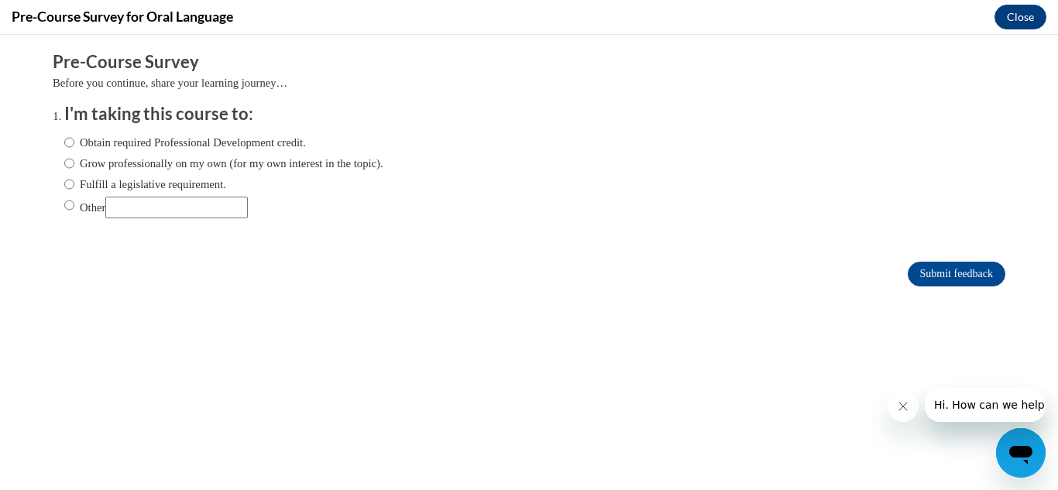
scroll to position [0, 0]
click at [144, 142] on label "Obtain required Professional Development credit." at bounding box center [185, 142] width 242 height 17
click at [74, 142] on input "Obtain required Professional Development credit." at bounding box center [69, 142] width 10 height 17
radio input "true"
click at [926, 270] on input "Submit feedback" at bounding box center [957, 274] width 98 height 25
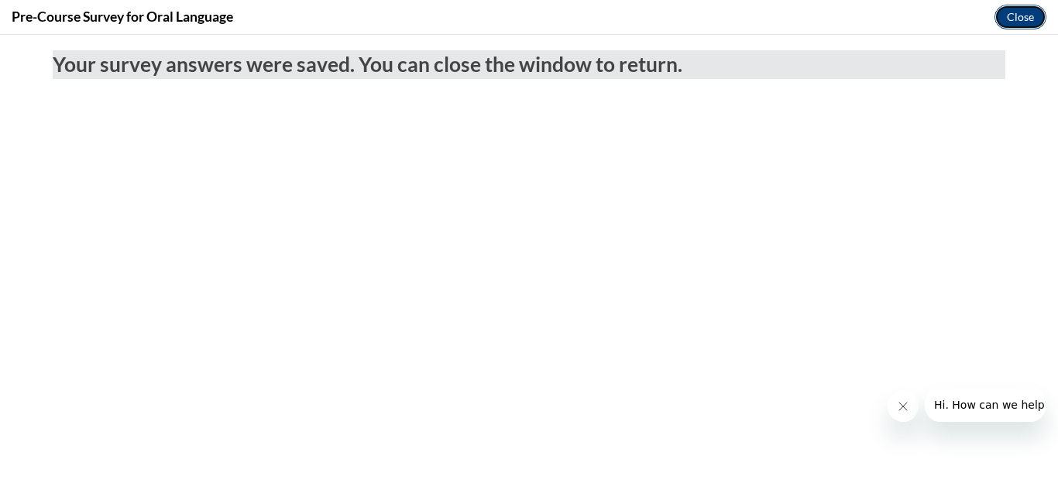
click at [1025, 12] on button "Close" at bounding box center [1021, 17] width 52 height 25
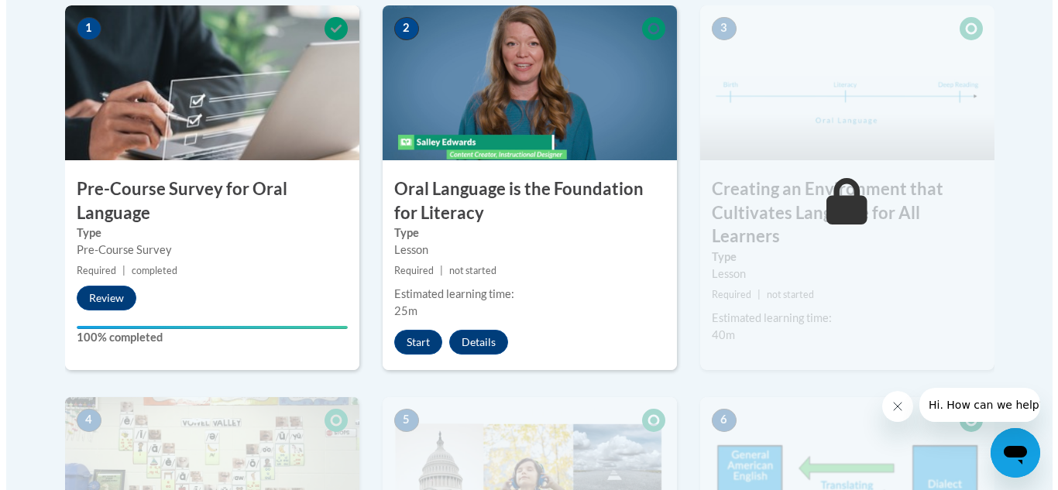
scroll to position [542, 0]
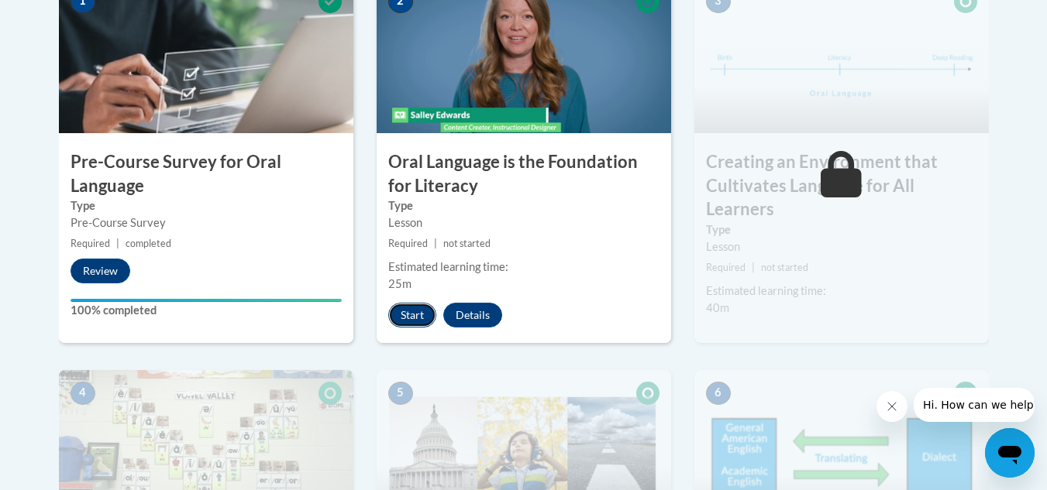
click at [404, 307] on button "Start" at bounding box center [412, 315] width 48 height 25
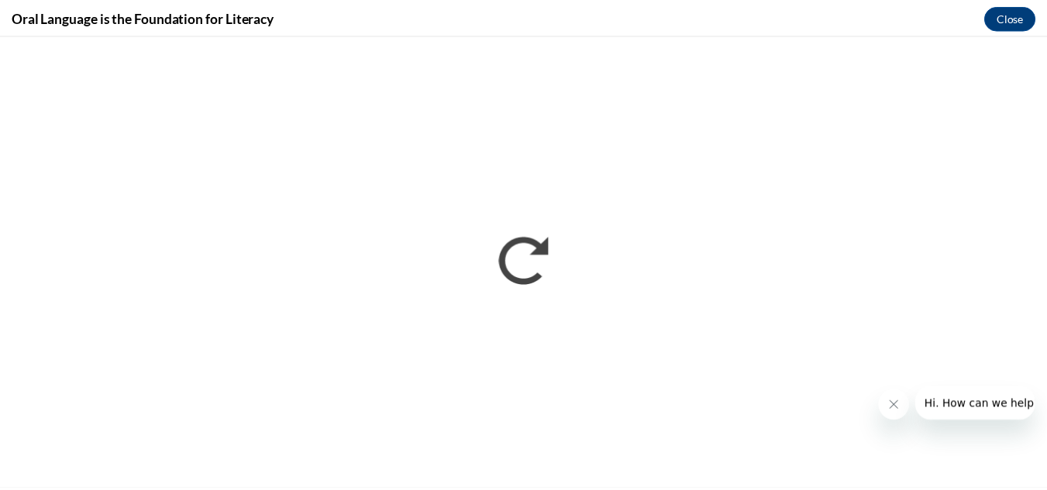
scroll to position [0, 0]
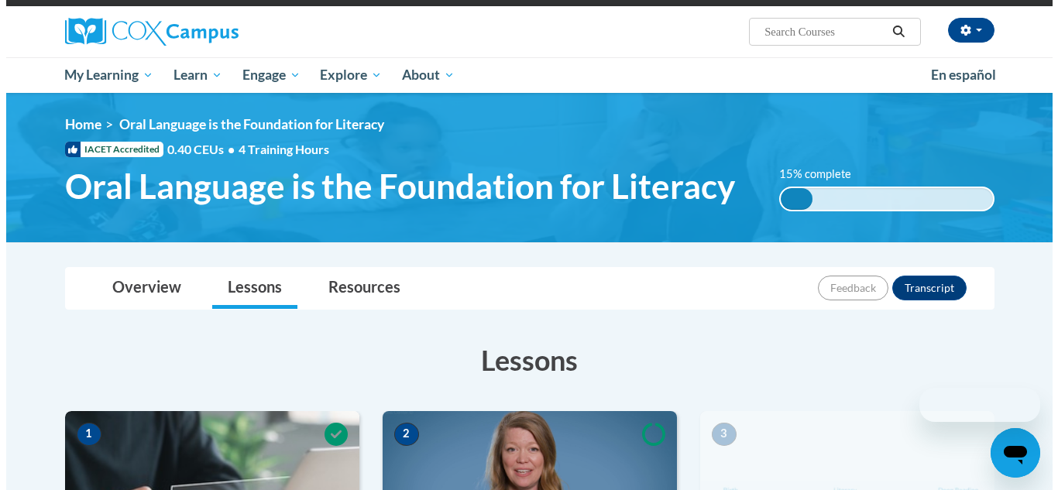
scroll to position [387, 0]
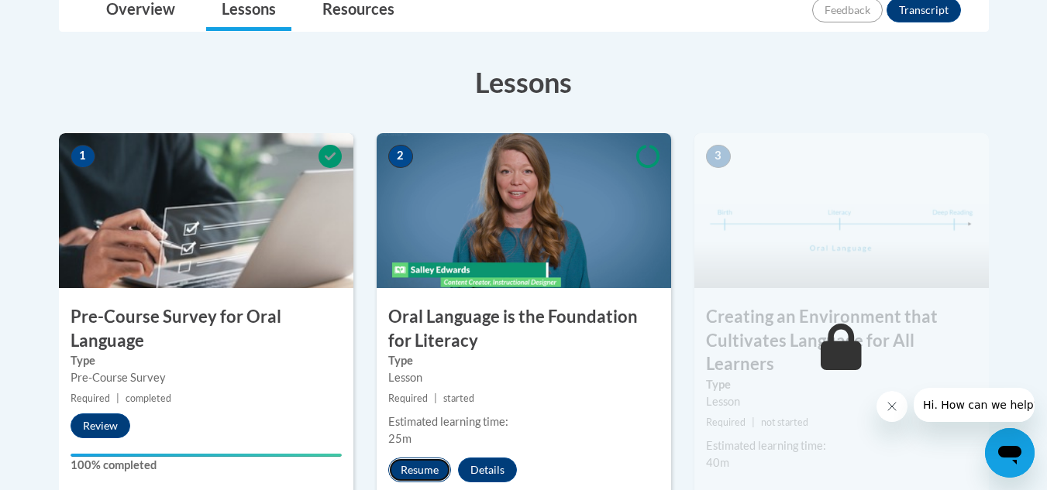
click at [418, 464] on button "Resume" at bounding box center [419, 470] width 63 height 25
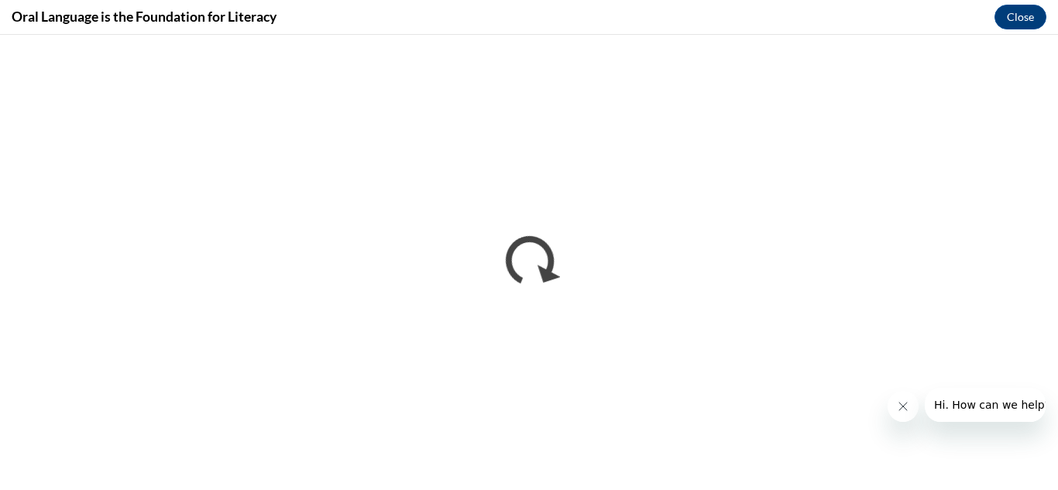
scroll to position [0, 0]
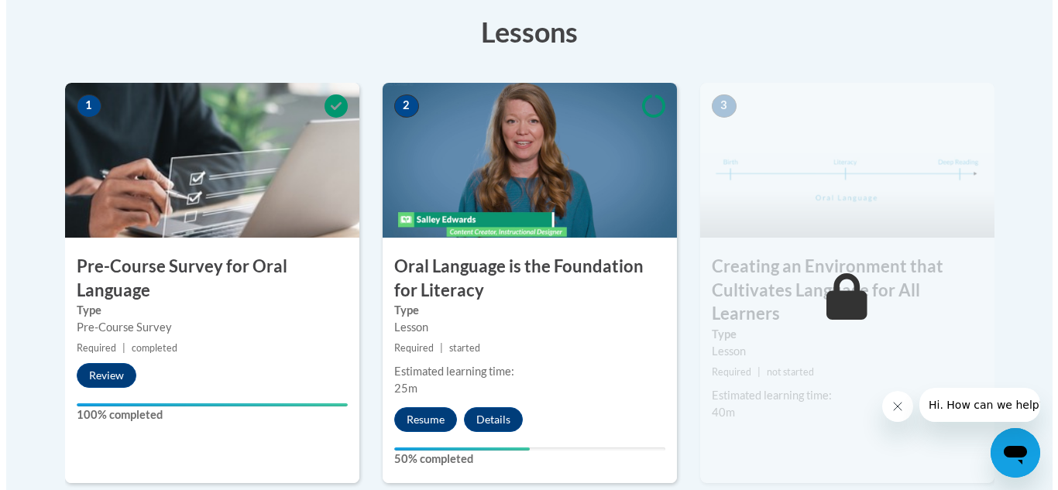
scroll to position [465, 0]
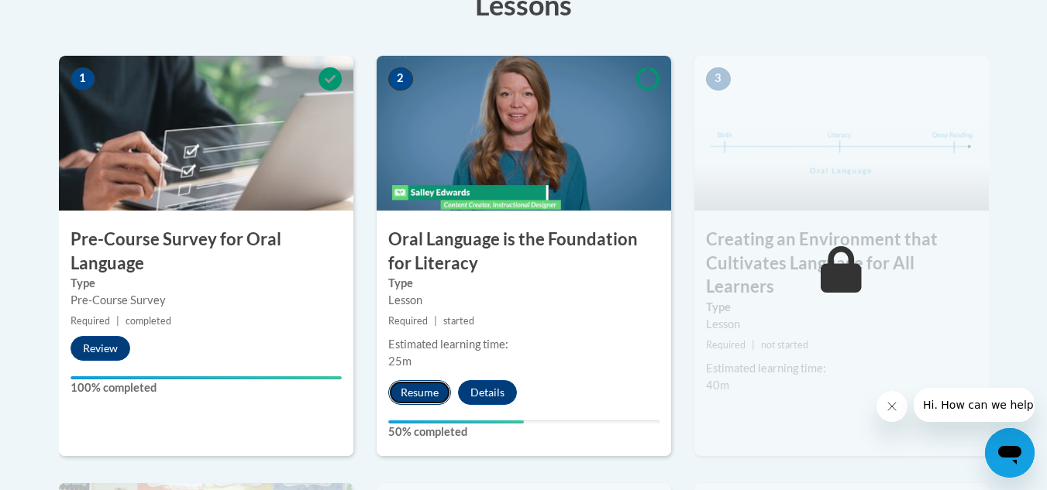
click at [409, 390] on button "Resume" at bounding box center [419, 392] width 63 height 25
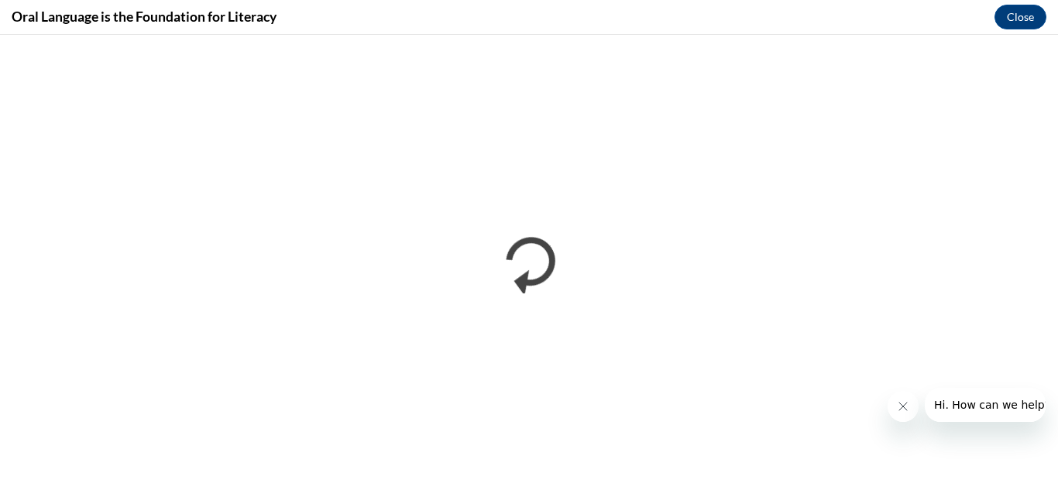
scroll to position [0, 0]
